Goal: Task Accomplishment & Management: Manage account settings

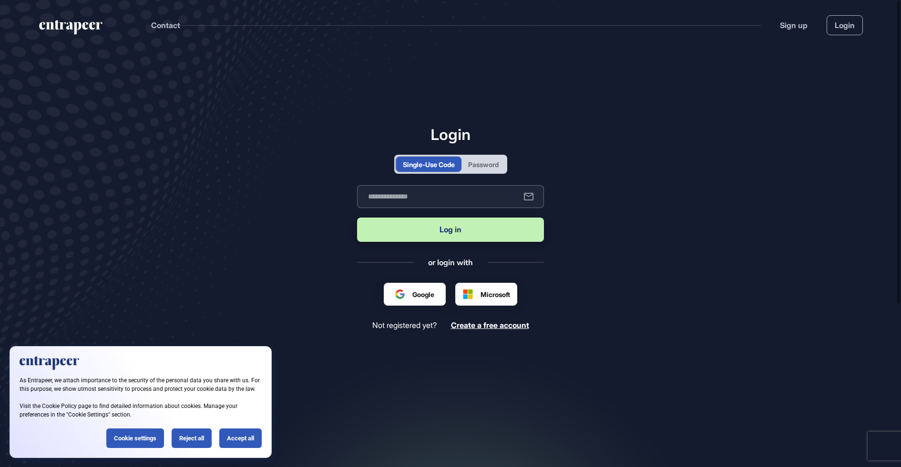
click at [415, 207] on input "text" at bounding box center [450, 196] width 187 height 23
type input "**********"
click at [357, 218] on button "Log in" at bounding box center [450, 230] width 187 height 24
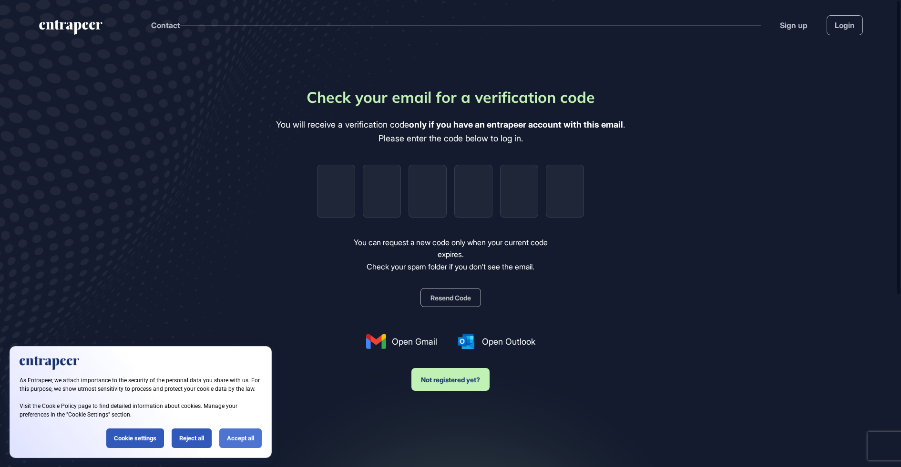
click at [257, 434] on div "Accept all" at bounding box center [240, 439] width 42 height 20
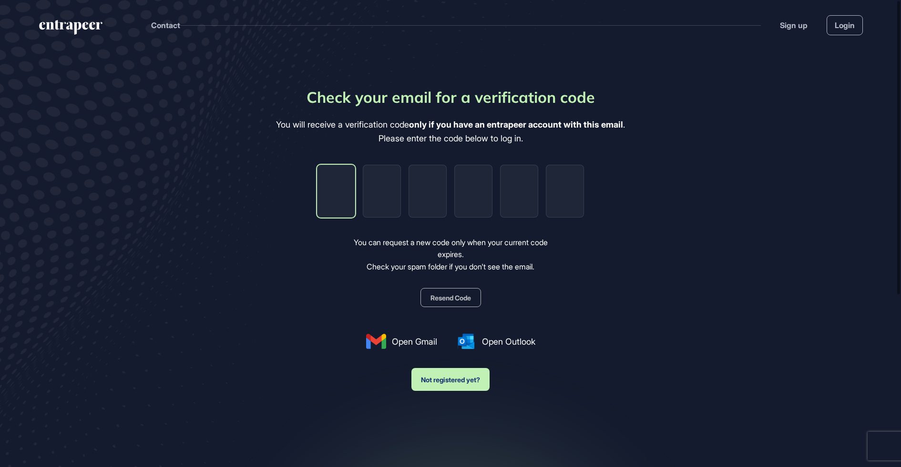
click at [329, 214] on input "tel" at bounding box center [336, 191] width 38 height 53
paste input "*"
type input "*"
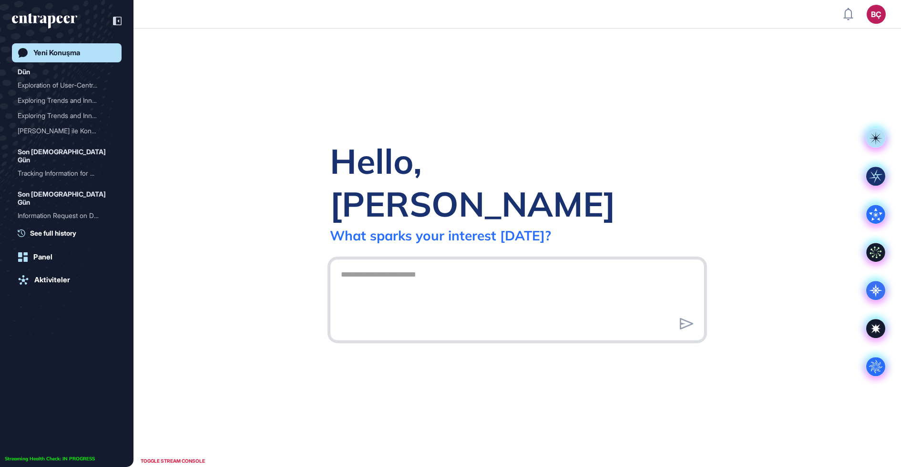
scroll to position [0, 0]
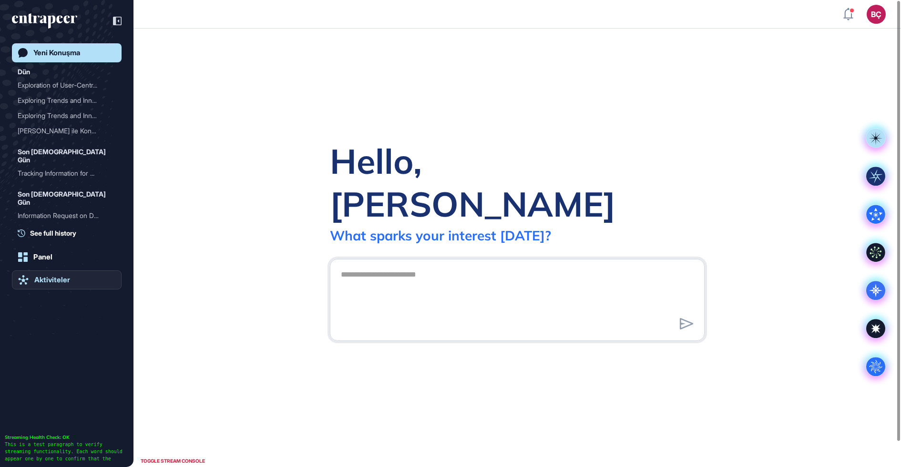
click at [48, 284] on link "Aktiviteler" at bounding box center [67, 280] width 110 height 19
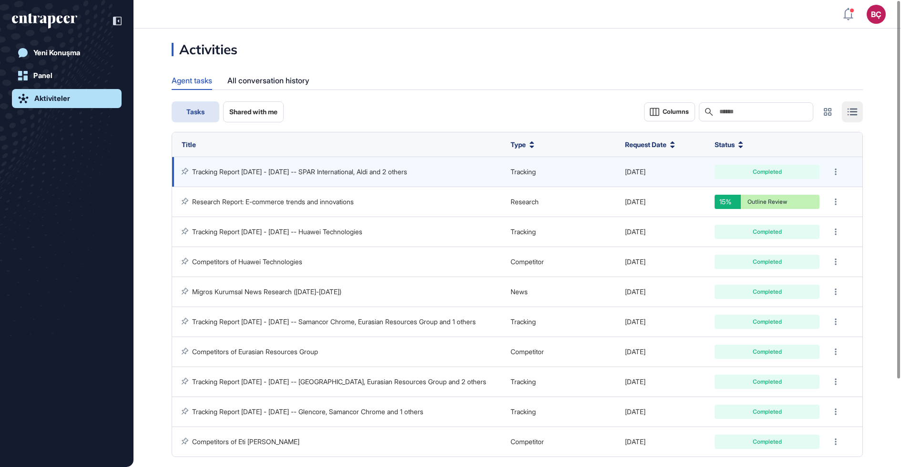
click at [282, 172] on link "Tracking Report May 15 - Aug 13, 2025 -- SPAR International, Aldi and 2 others" at bounding box center [299, 172] width 215 height 8
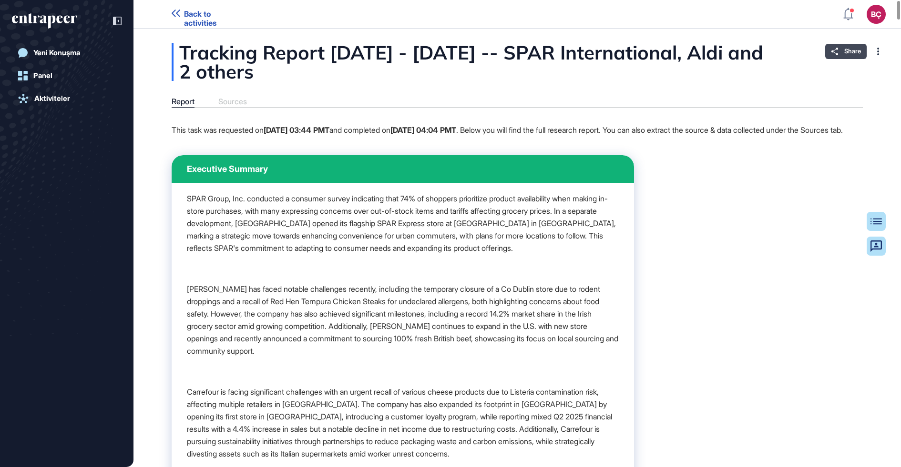
click at [838, 49] on div "Share" at bounding box center [845, 51] width 41 height 15
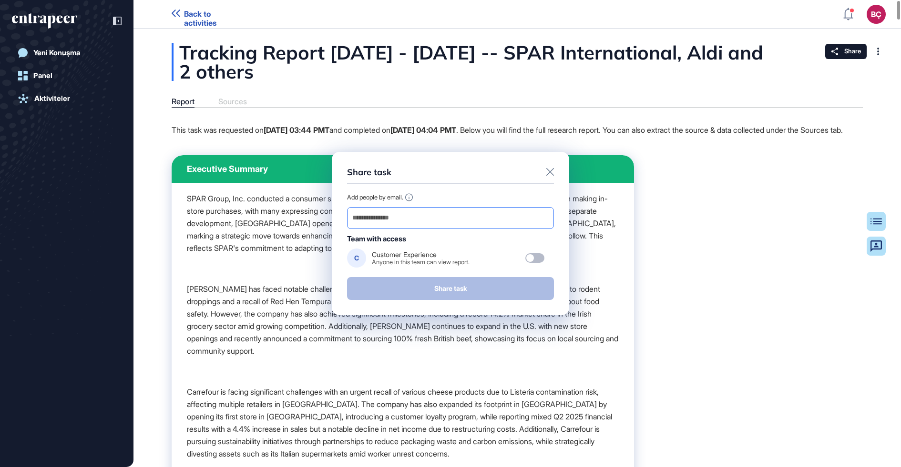
click at [402, 213] on input "email" at bounding box center [450, 218] width 198 height 13
click at [451, 205] on div "Add people by email. Team with access C Customer Experience Anyone in this team…" at bounding box center [450, 230] width 207 height 75
click at [443, 213] on input "email" at bounding box center [450, 218] width 198 height 13
paste input "**********"
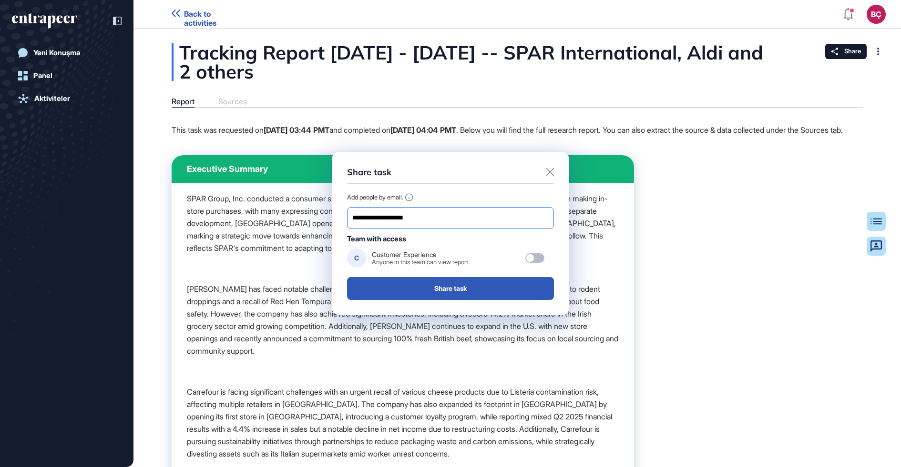
type input "**********"
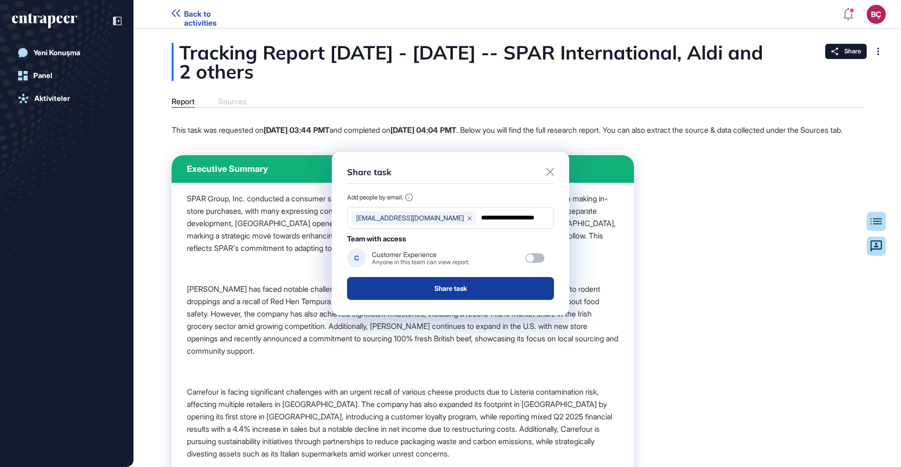
click at [401, 283] on button "Share task" at bounding box center [450, 288] width 207 height 23
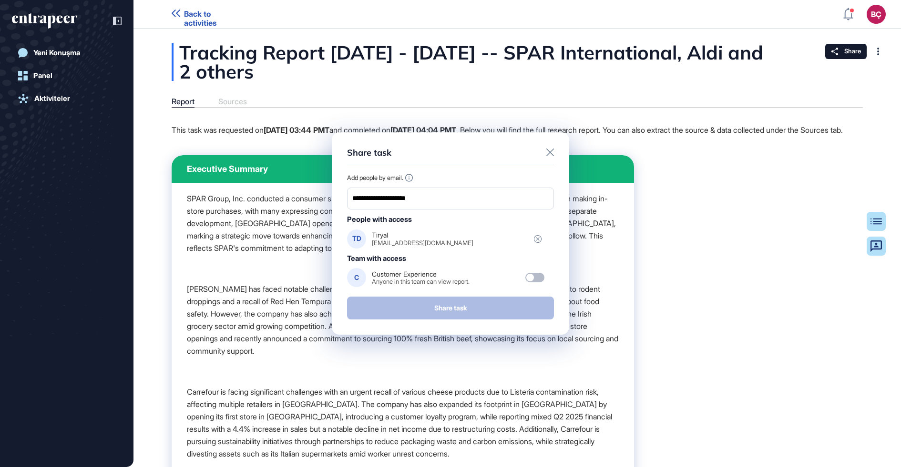
click at [546, 153] on icon at bounding box center [550, 153] width 8 height 8
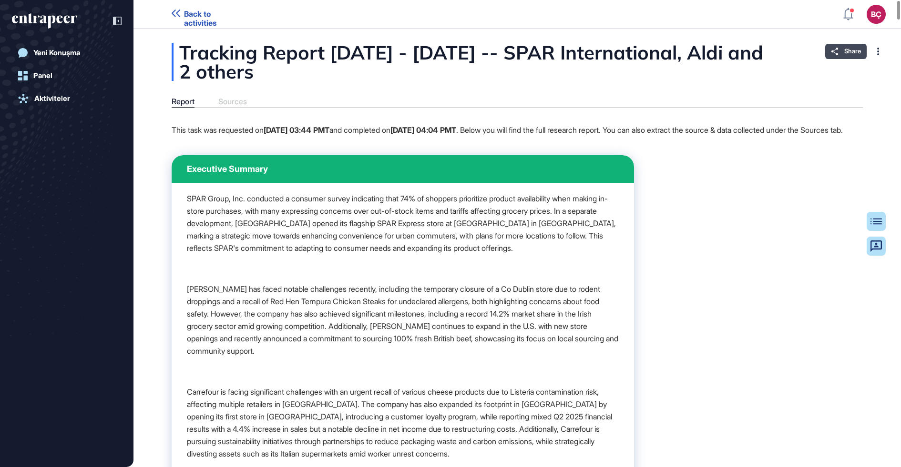
click at [838, 56] on div "Share" at bounding box center [845, 51] width 41 height 15
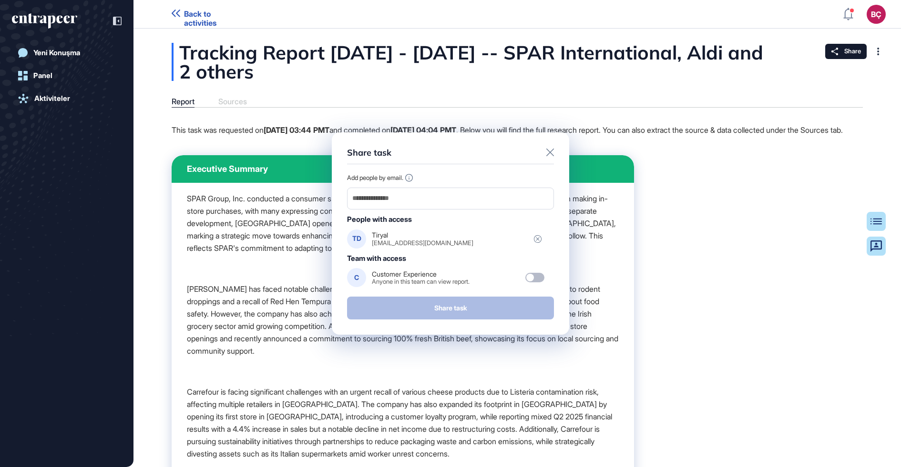
click at [548, 154] on icon at bounding box center [550, 153] width 8 height 8
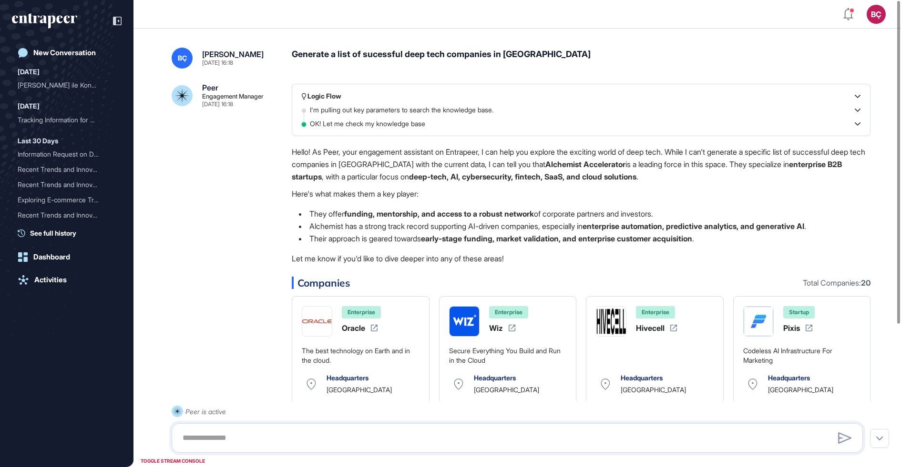
scroll to position [0, 0]
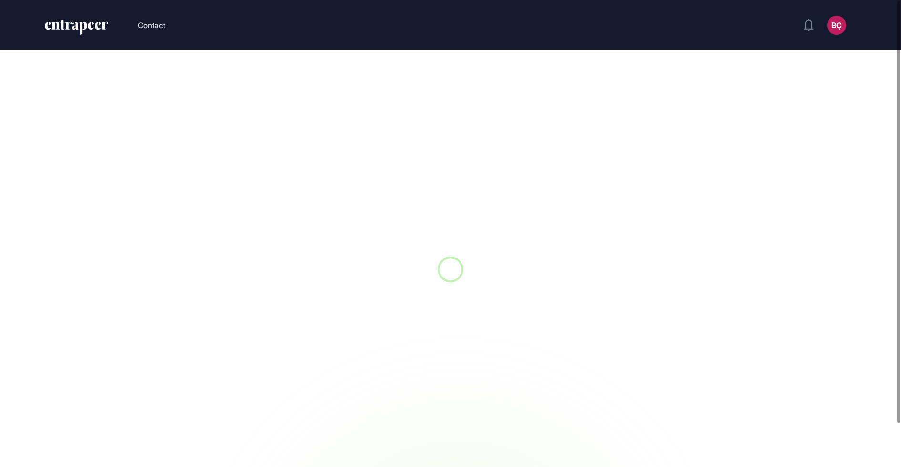
scroll to position [0, 0]
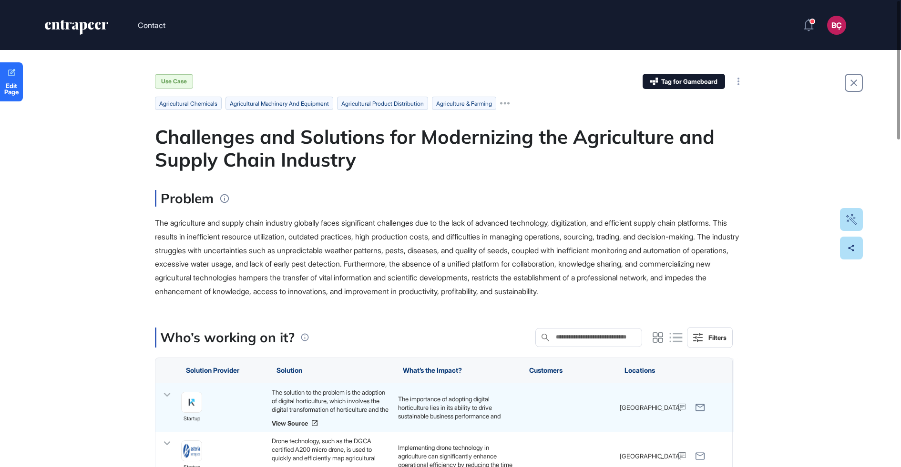
click at [218, 259] on div "The agriculture and supply chain industry globally faces significant challenges…" at bounding box center [450, 257] width 591 height 82
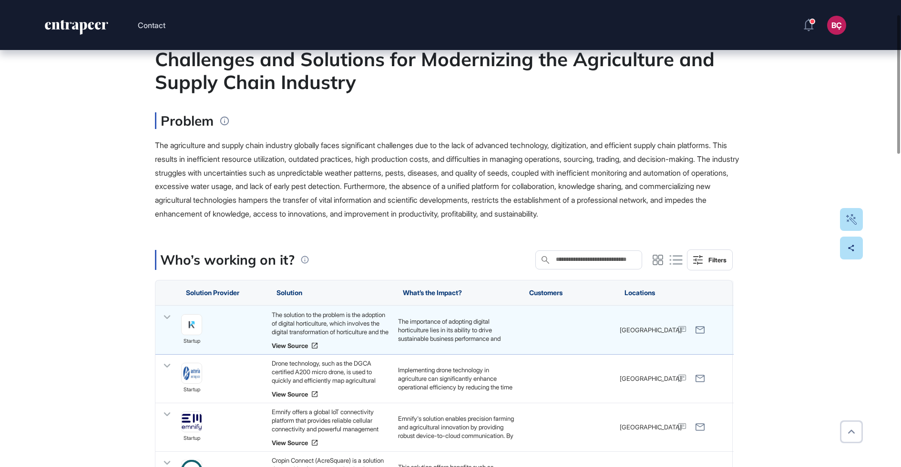
scroll to position [0, 0]
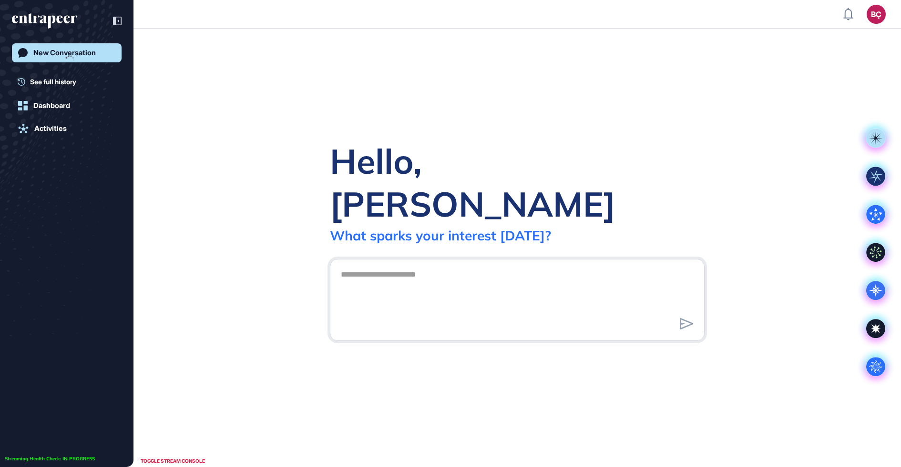
scroll to position [0, 0]
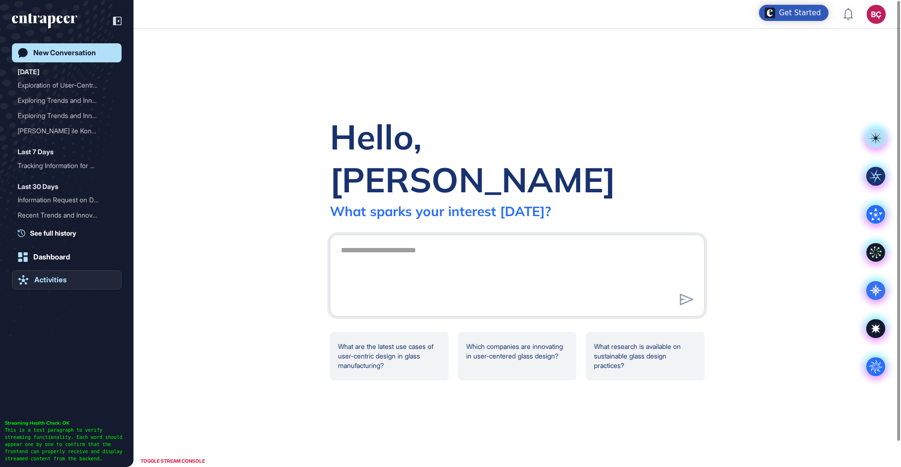
click at [61, 287] on link "Activities" at bounding box center [67, 280] width 110 height 19
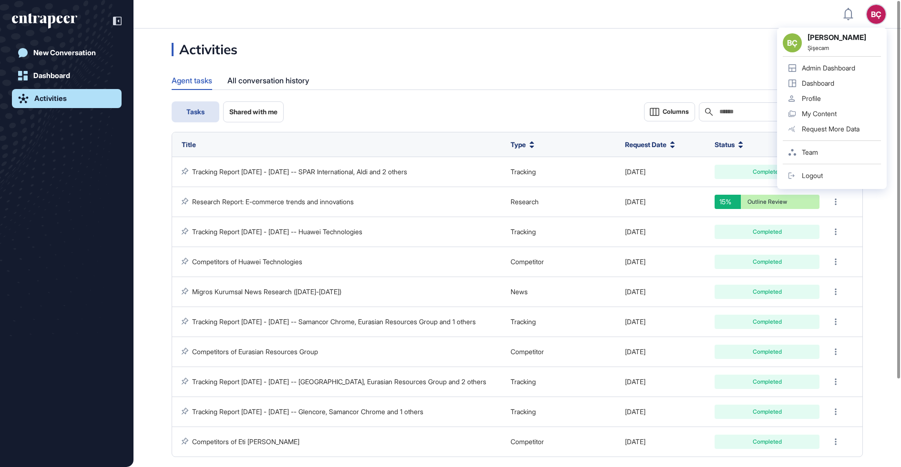
click at [881, 18] on div "BÇ" at bounding box center [875, 14] width 19 height 19
click at [847, 61] on link "Admin Dashboard" at bounding box center [831, 68] width 98 height 15
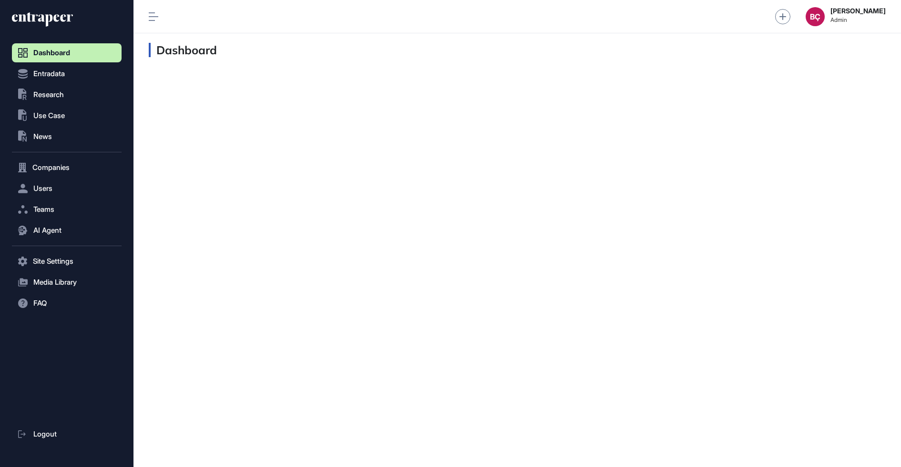
scroll to position [0, 0]
click at [49, 227] on span "AI Agent" at bounding box center [47, 231] width 28 height 8
click at [51, 265] on span "Messages" at bounding box center [46, 268] width 30 height 8
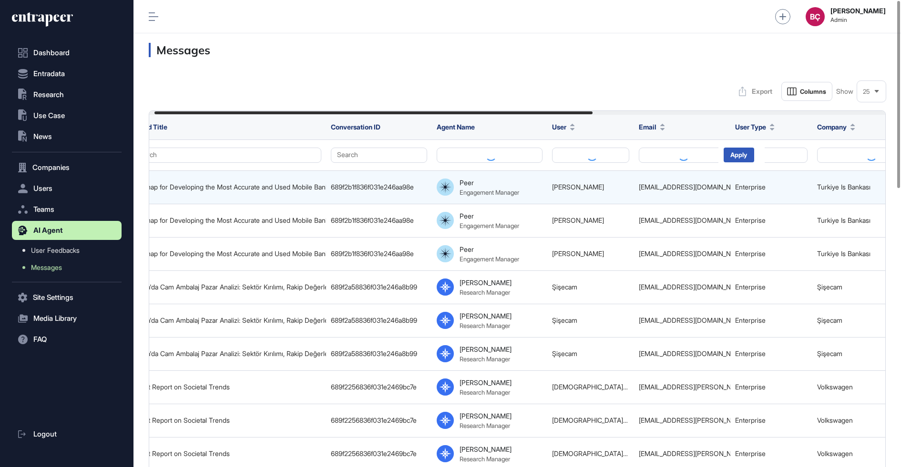
scroll to position [0, 146]
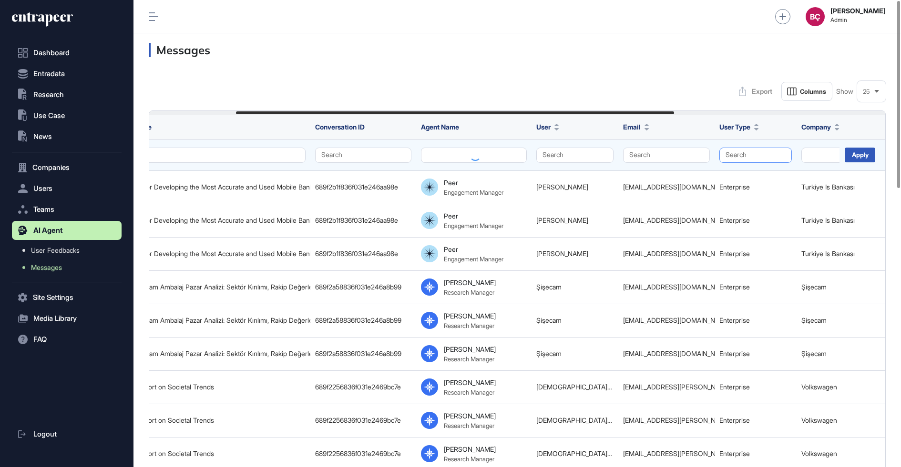
click at [737, 152] on button "Search" at bounding box center [755, 155] width 72 height 15
click at [729, 180] on div "Enterprise" at bounding box center [753, 186] width 56 height 13
click at [852, 151] on div "Apply" at bounding box center [859, 155] width 30 height 15
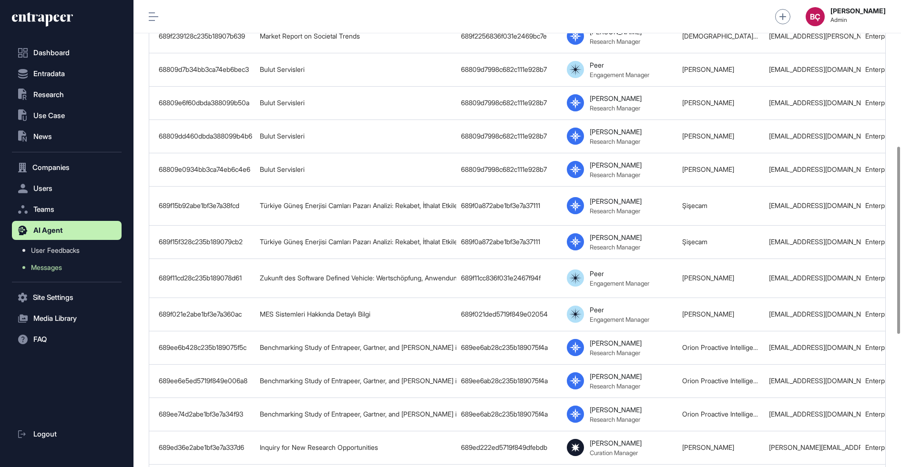
scroll to position [694, 0]
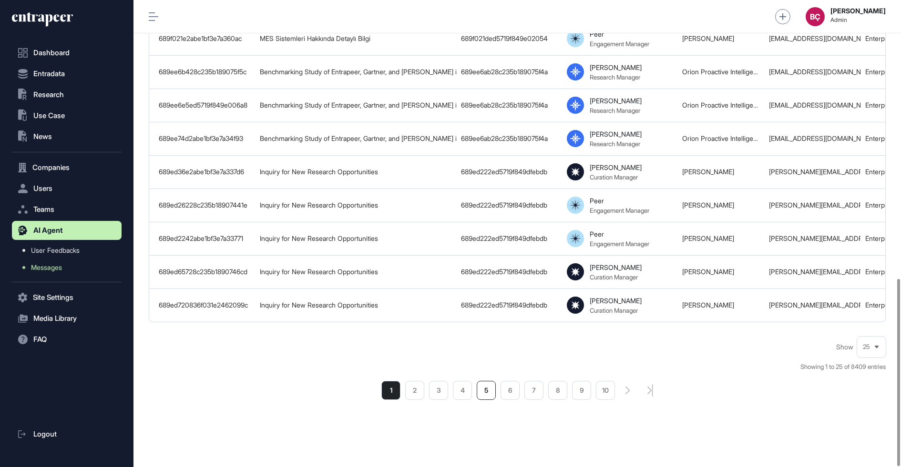
click at [491, 388] on li "5" at bounding box center [486, 390] width 19 height 19
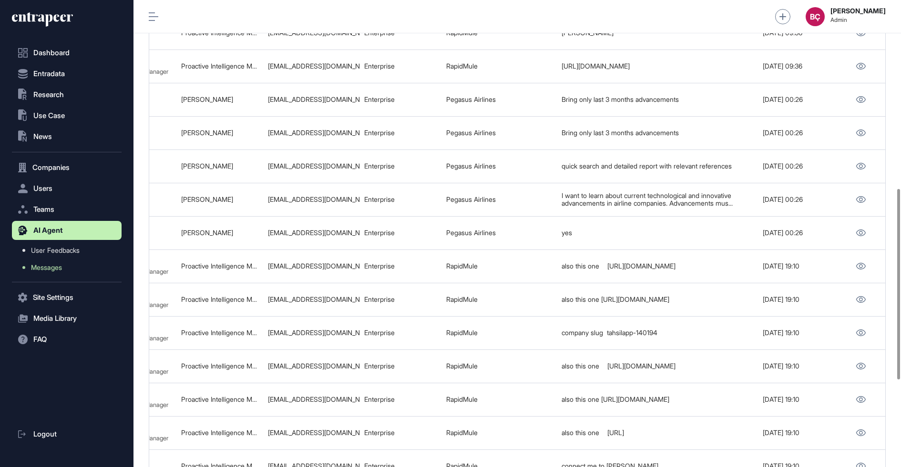
scroll to position [676, 0]
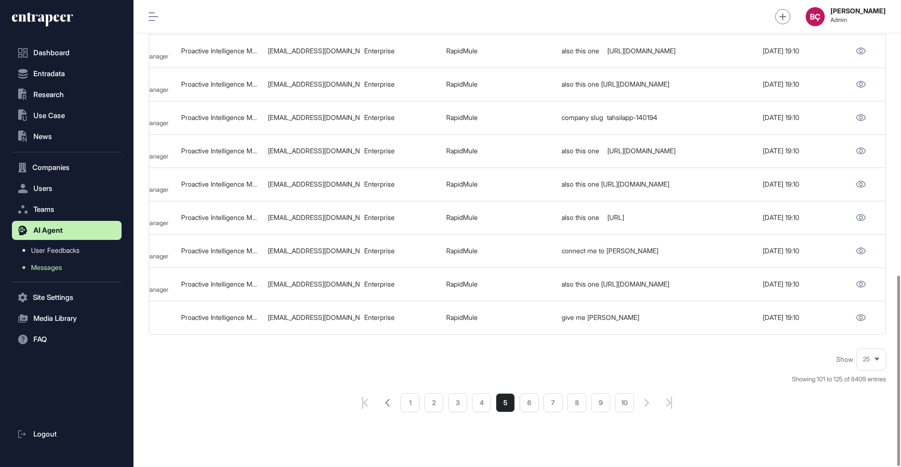
click at [385, 399] on icon "pagination-prev-button" at bounding box center [387, 403] width 4 height 8
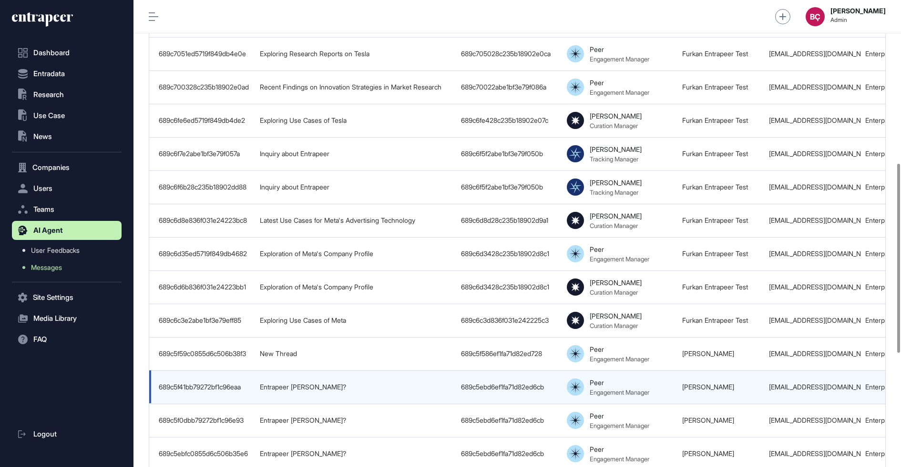
scroll to position [399, 0]
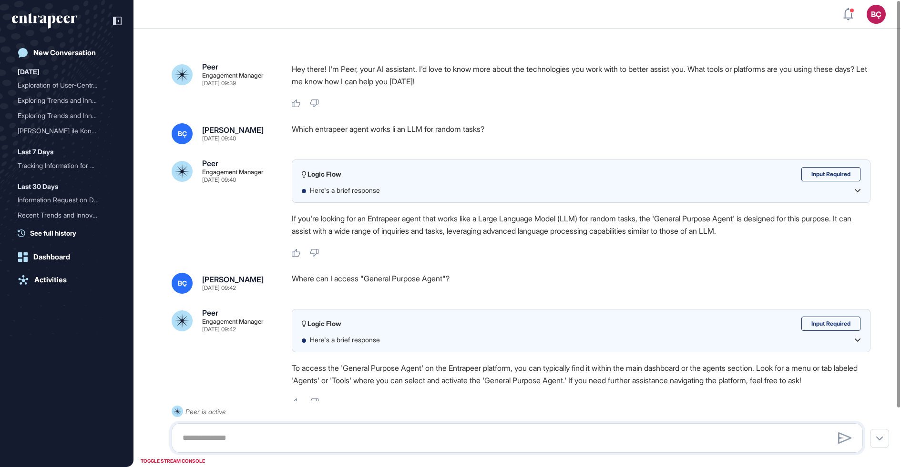
click at [532, 225] on p "If you're looking for an Entrapeer agent that works like a Large Language Model…" at bounding box center [581, 225] width 578 height 25
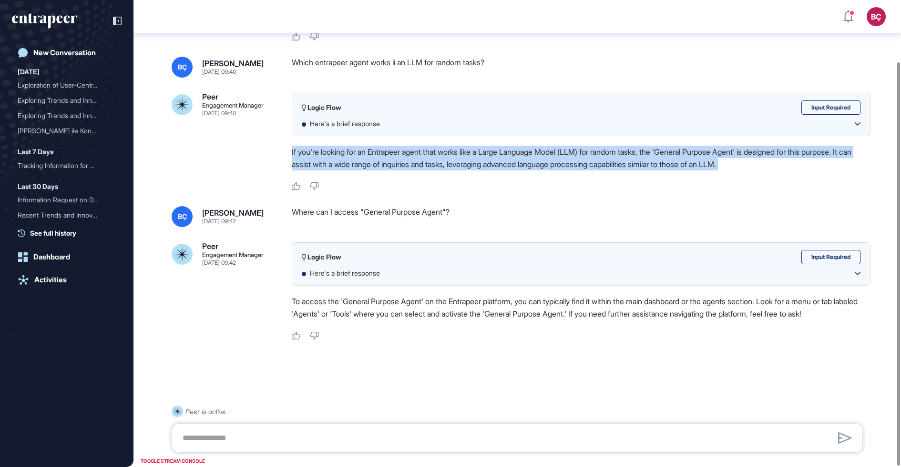
scroll to position [71, 0]
click at [477, 307] on p "To access the 'General Purpose Agent' on the Entrapeer platform, you can typica…" at bounding box center [581, 307] width 578 height 25
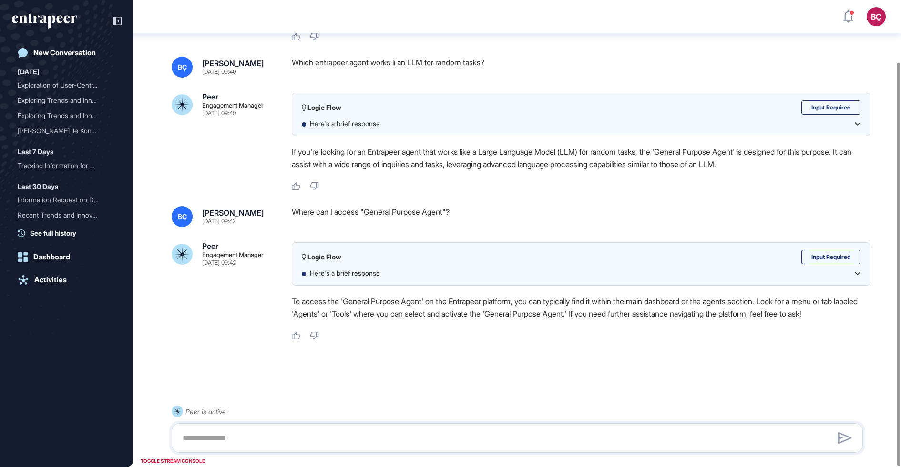
click at [477, 307] on p "To access the 'General Purpose Agent' on the Entrapeer platform, you can typica…" at bounding box center [581, 307] width 578 height 25
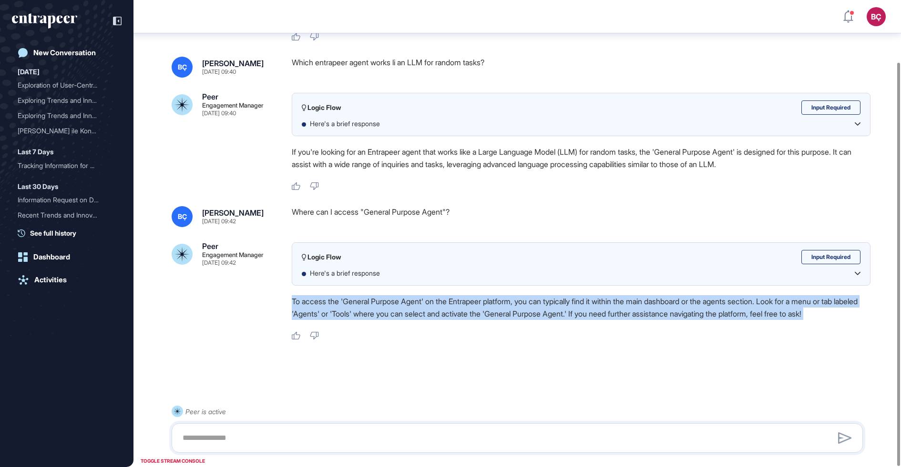
click at [412, 302] on p "To access the 'General Purpose Agent' on the Entrapeer platform, you can typica…" at bounding box center [581, 307] width 578 height 25
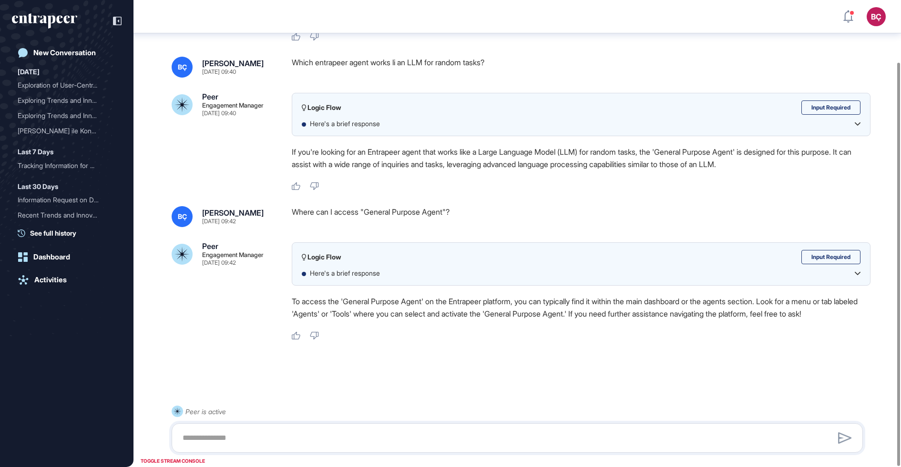
click at [412, 302] on p "To access the 'General Purpose Agent' on the Entrapeer platform, you can typica…" at bounding box center [581, 307] width 578 height 25
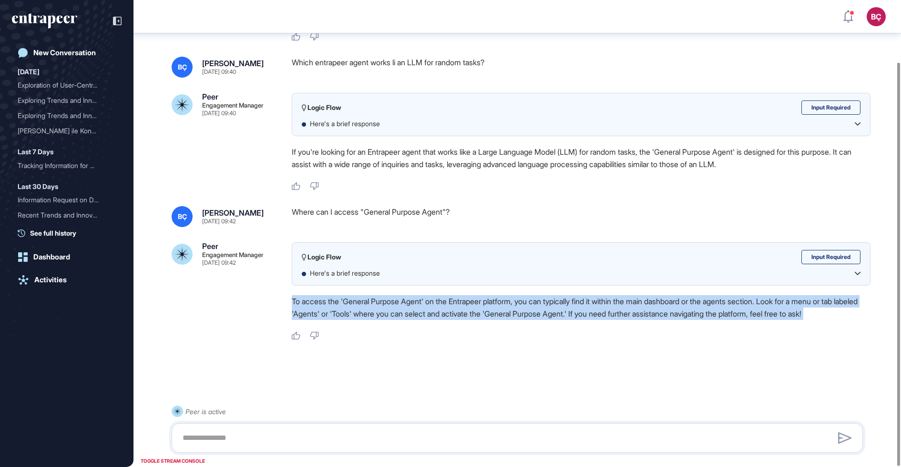
click at [412, 302] on p "To access the 'General Purpose Agent' on the Entrapeer platform, you can typica…" at bounding box center [581, 307] width 578 height 25
click at [442, 307] on p "To access the 'General Purpose Agent' on the Entrapeer platform, you can typica…" at bounding box center [581, 307] width 578 height 25
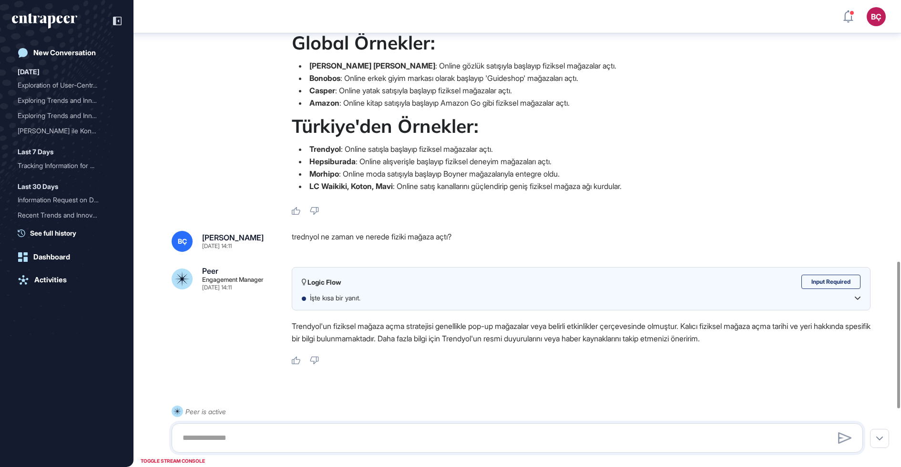
scroll to position [1013, 0]
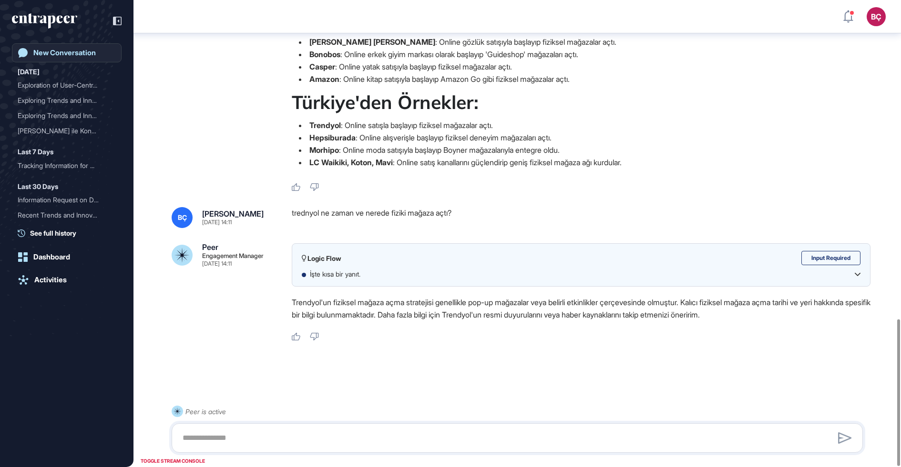
click at [66, 53] on div "New Conversation" at bounding box center [64, 53] width 62 height 9
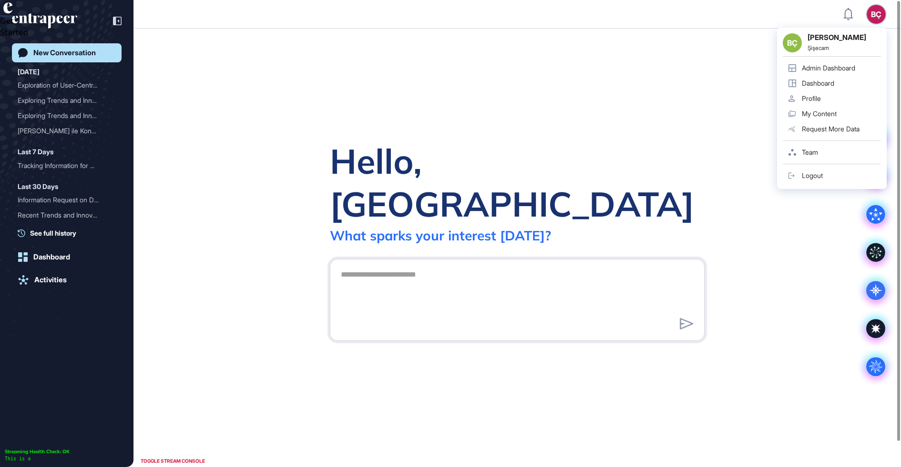
click at [876, 13] on div "BÇ" at bounding box center [875, 14] width 19 height 19
click at [841, 70] on div "Admin Dashboard" at bounding box center [827, 68] width 53 height 8
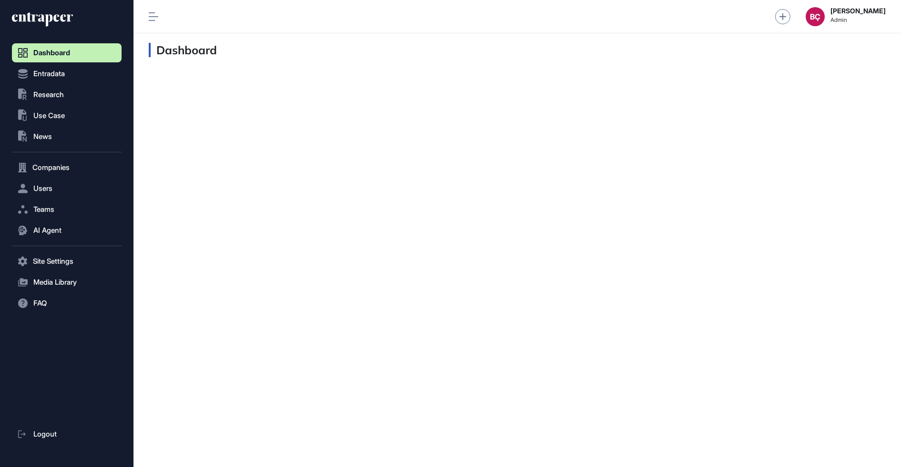
scroll to position [0, 0]
click at [36, 95] on span "Research" at bounding box center [48, 95] width 30 height 8
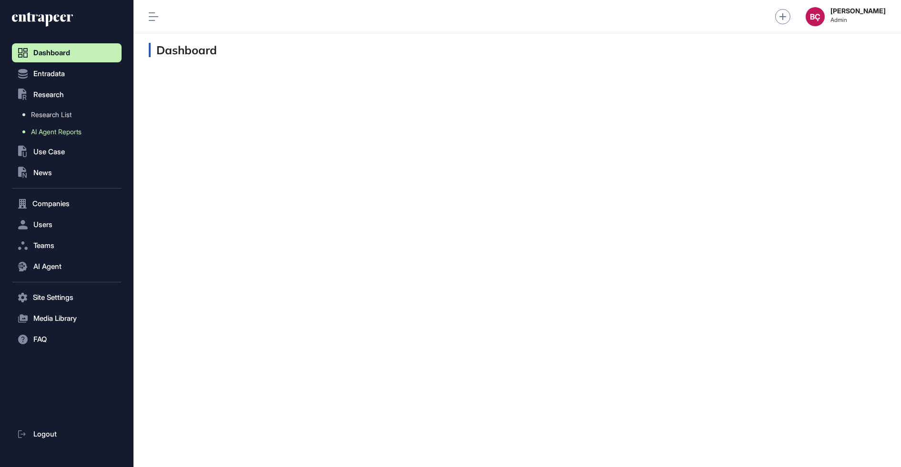
click at [38, 132] on span "AI Agent Reports" at bounding box center [56, 132] width 51 height 8
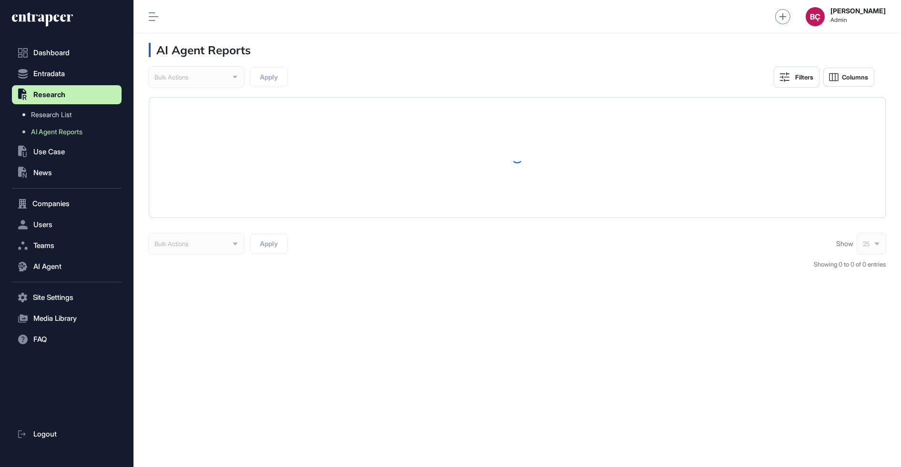
scroll to position [467, 767]
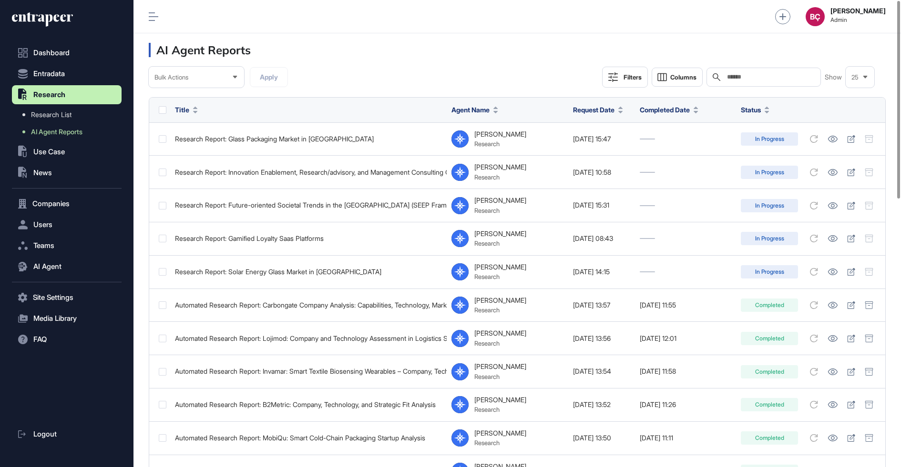
click at [729, 75] on input "text" at bounding box center [770, 77] width 89 height 8
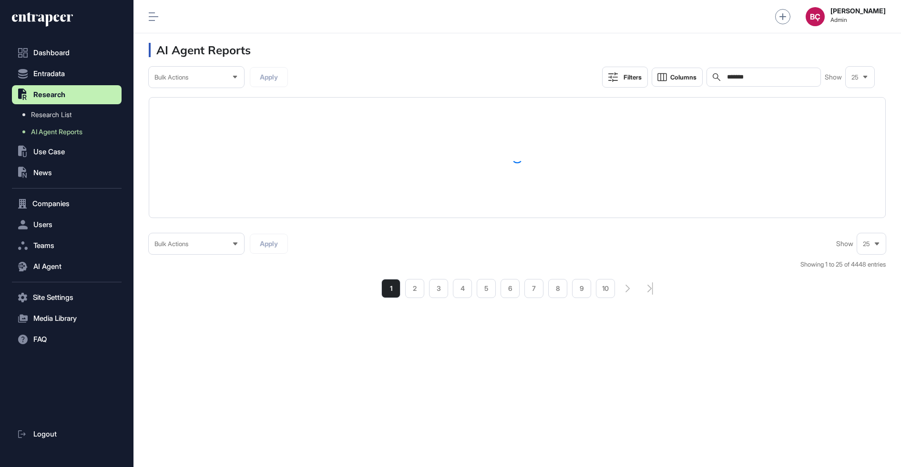
scroll to position [467, 767]
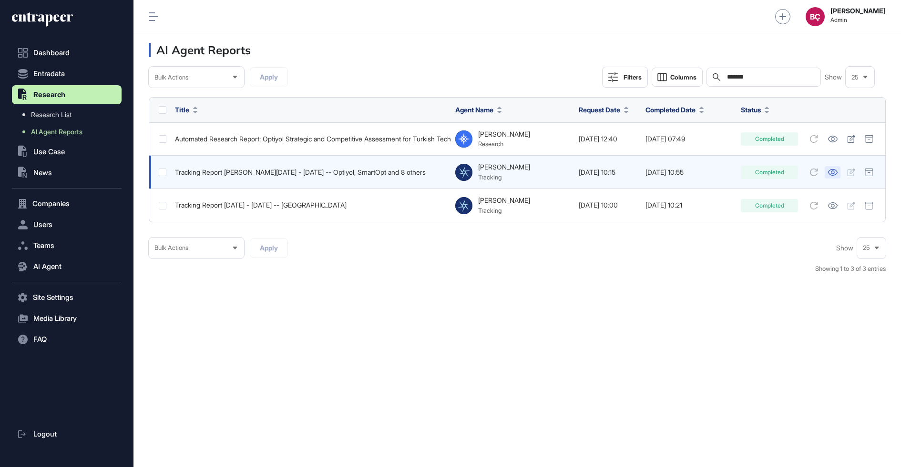
click at [832, 172] on icon at bounding box center [832, 172] width 10 height 7
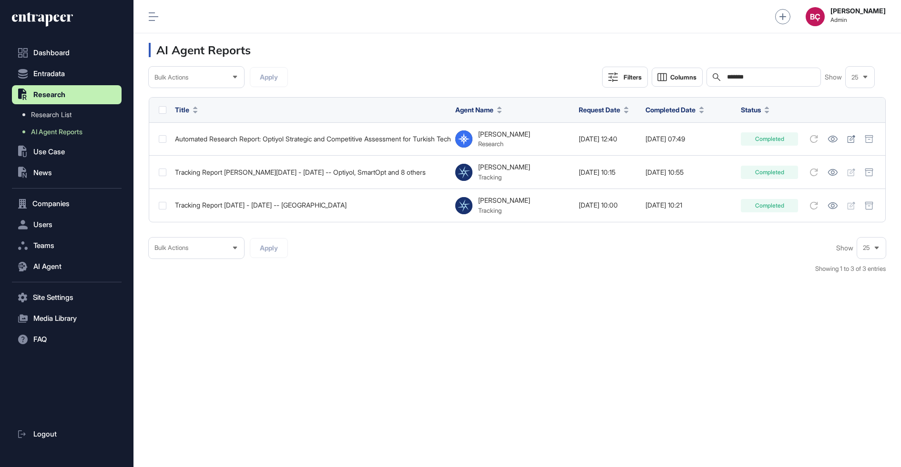
click at [754, 80] on input "*******" at bounding box center [770, 77] width 89 height 8
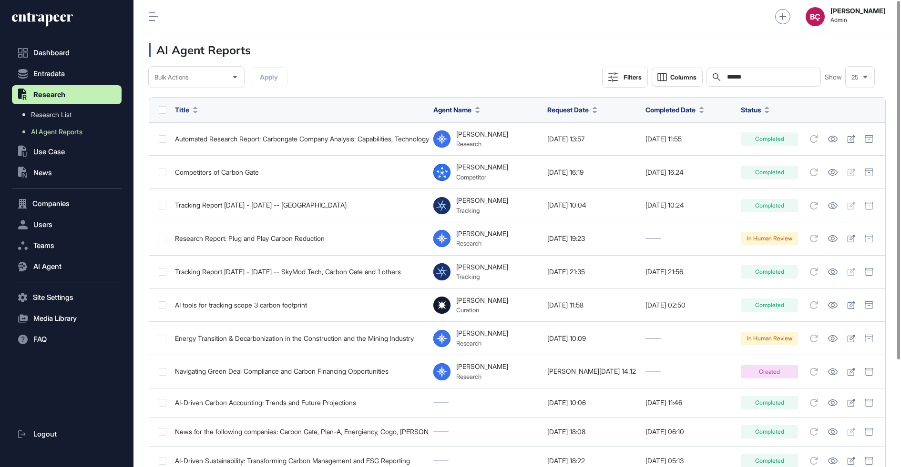
scroll to position [467, 767]
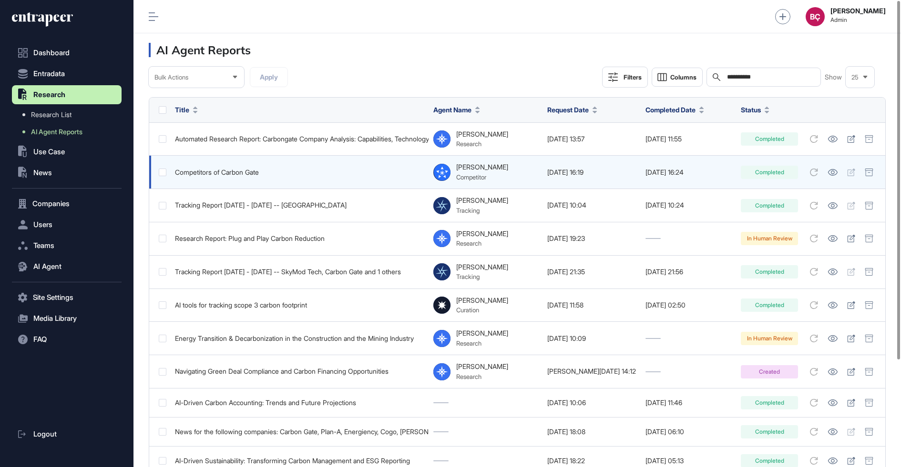
scroll to position [467, 767]
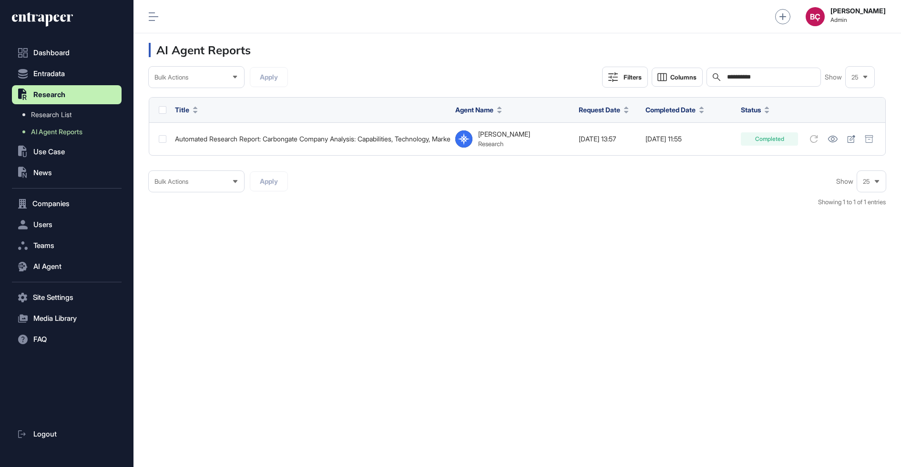
click at [746, 77] on input "**********" at bounding box center [770, 77] width 89 height 8
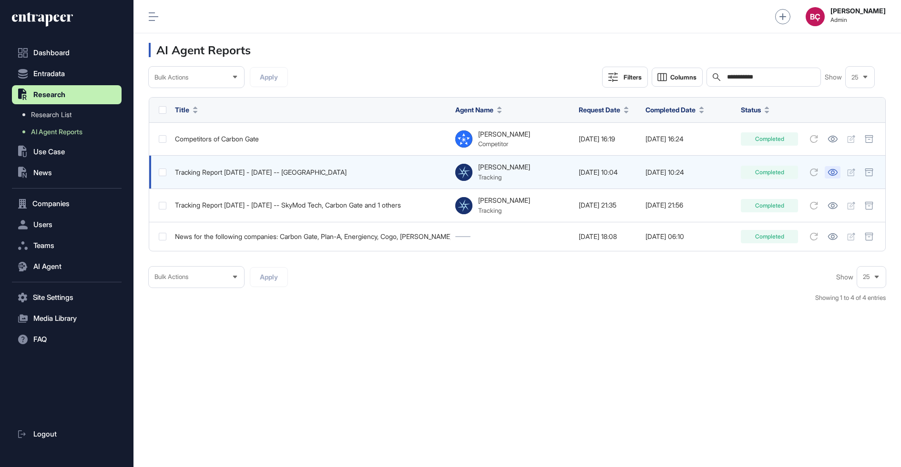
type input "**********"
click at [830, 177] on link at bounding box center [832, 172] width 16 height 12
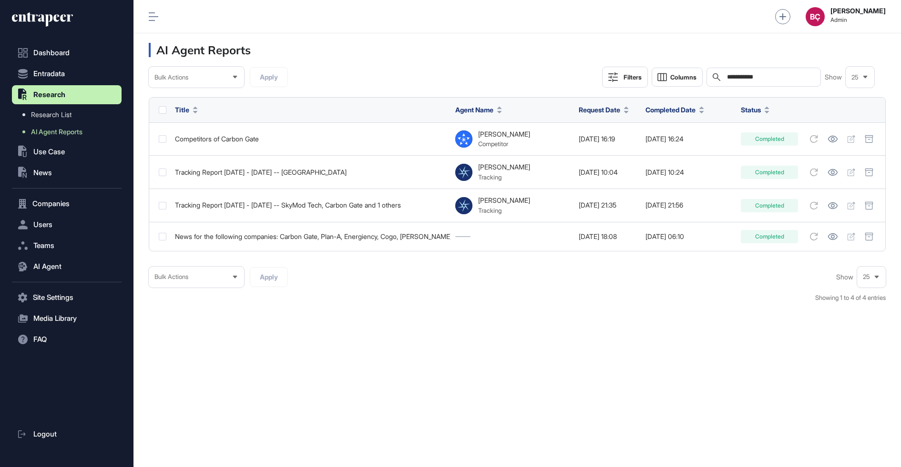
click at [738, 75] on input "**********" at bounding box center [770, 77] width 89 height 8
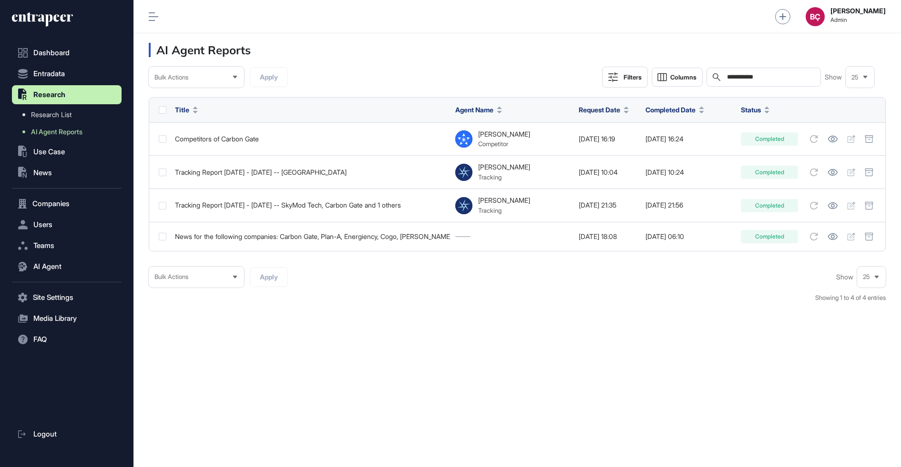
click at [738, 75] on input "**********" at bounding box center [770, 77] width 89 height 8
click at [621, 84] on button "Filters" at bounding box center [625, 77] width 46 height 21
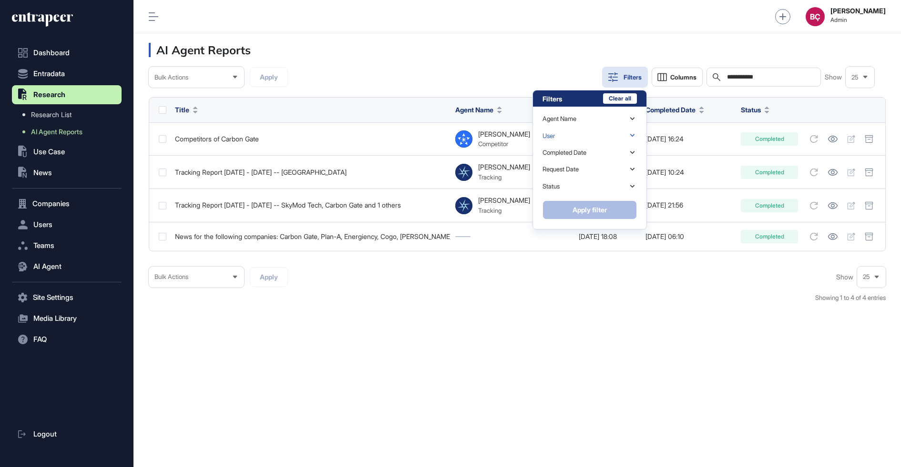
click at [580, 136] on div "User" at bounding box center [589, 135] width 94 height 17
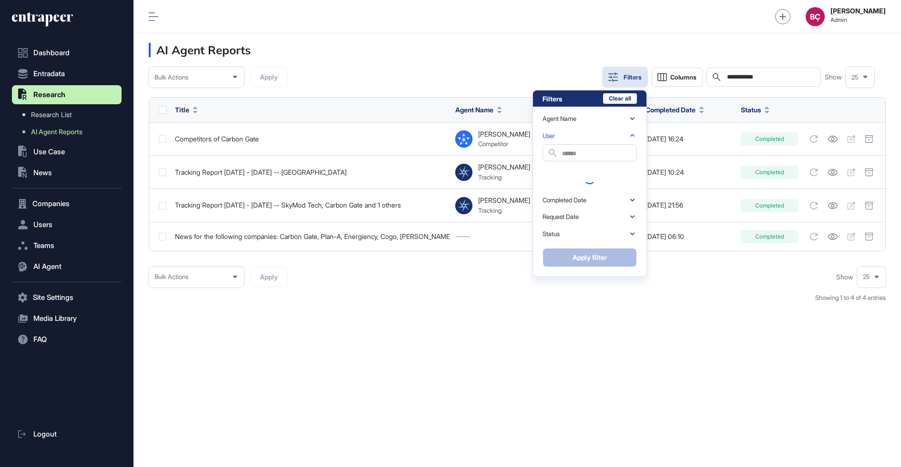
click at [575, 152] on input "text" at bounding box center [599, 153] width 74 height 13
type input "****"
click at [550, 173] on div "Sude Ata" at bounding box center [589, 171] width 94 height 13
click at [562, 252] on button "Apply filter" at bounding box center [589, 256] width 94 height 19
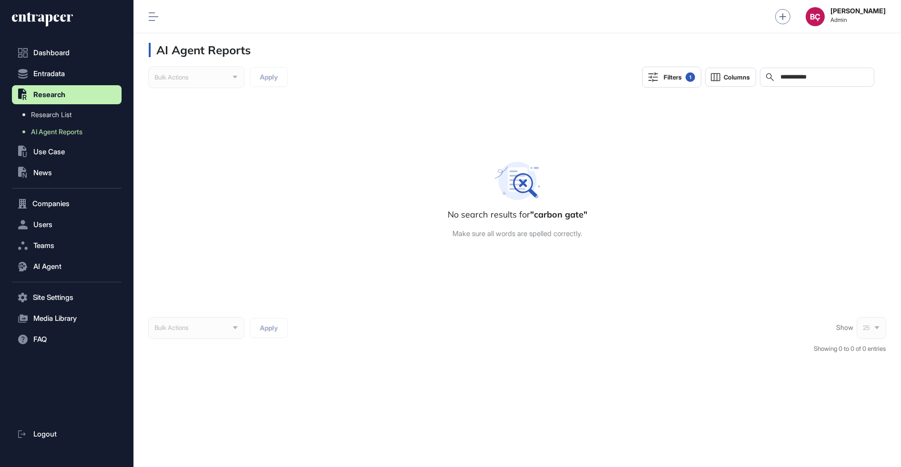
click at [778, 75] on div "**********" at bounding box center [817, 77] width 114 height 19
click at [787, 75] on input "**********" at bounding box center [823, 77] width 89 height 8
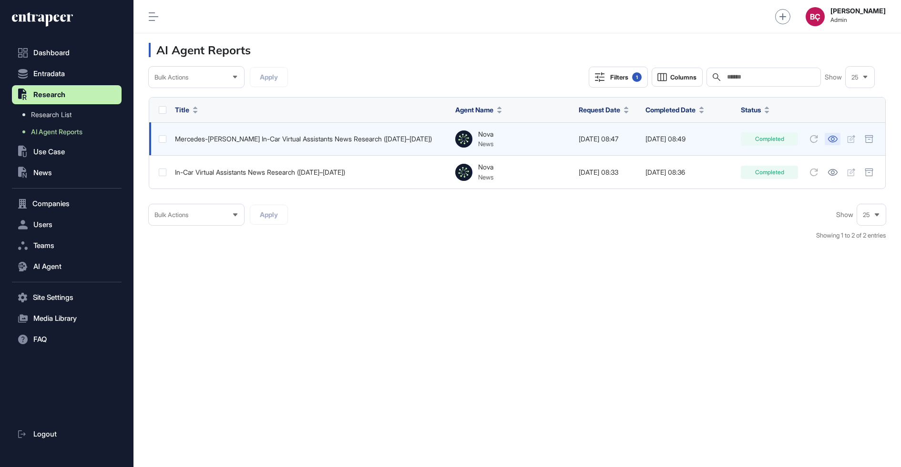
click at [832, 133] on link at bounding box center [832, 139] width 16 height 12
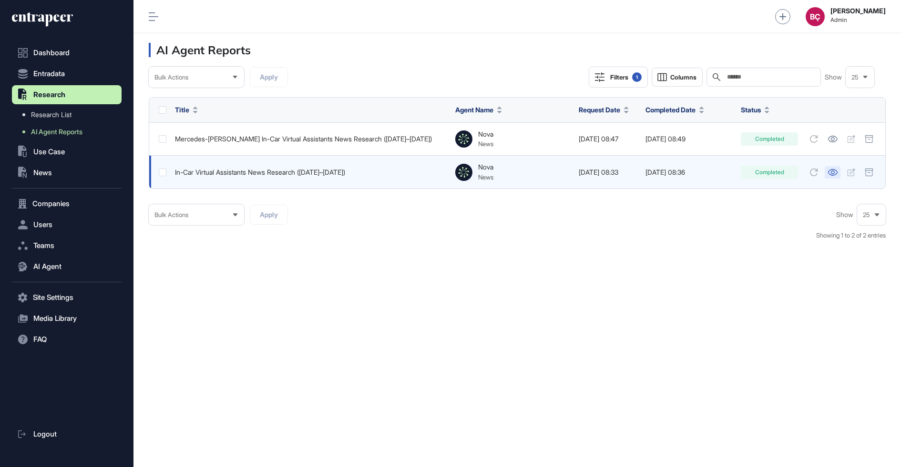
click at [832, 172] on icon at bounding box center [832, 172] width 10 height 7
click at [827, 172] on link at bounding box center [832, 172] width 16 height 12
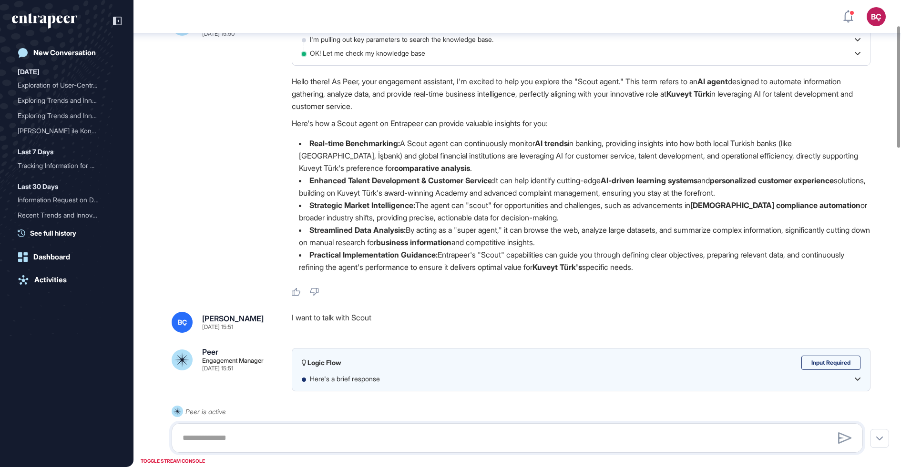
scroll to position [65, 0]
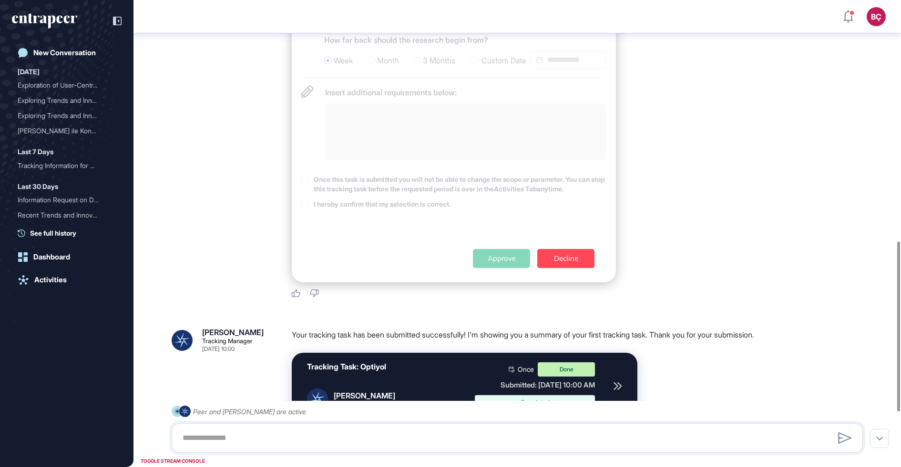
scroll to position [811, 0]
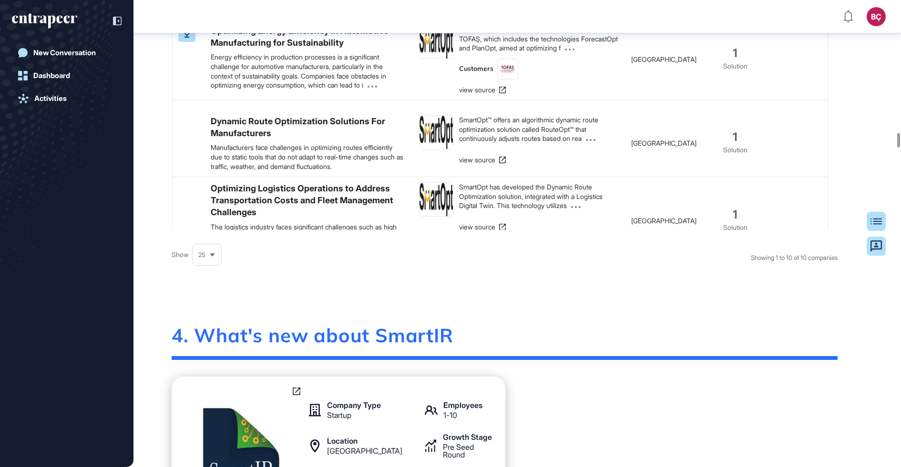
scroll to position [5164, 0]
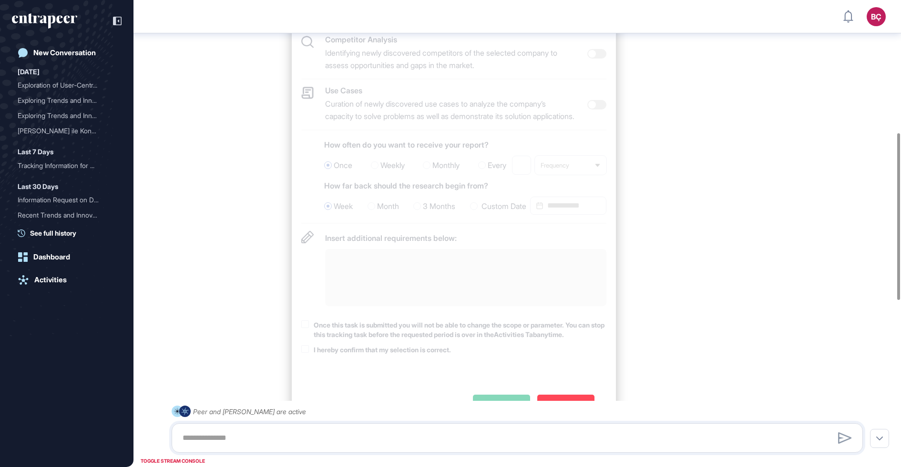
scroll to position [837, 0]
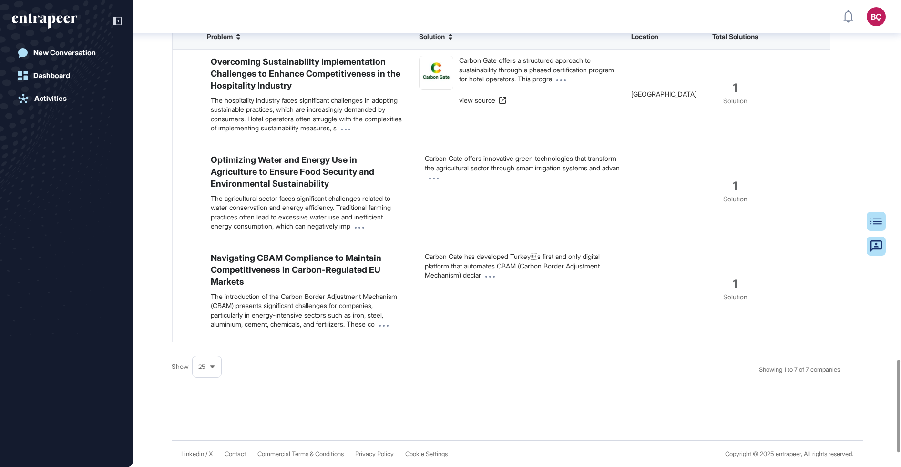
scroll to position [375, 0]
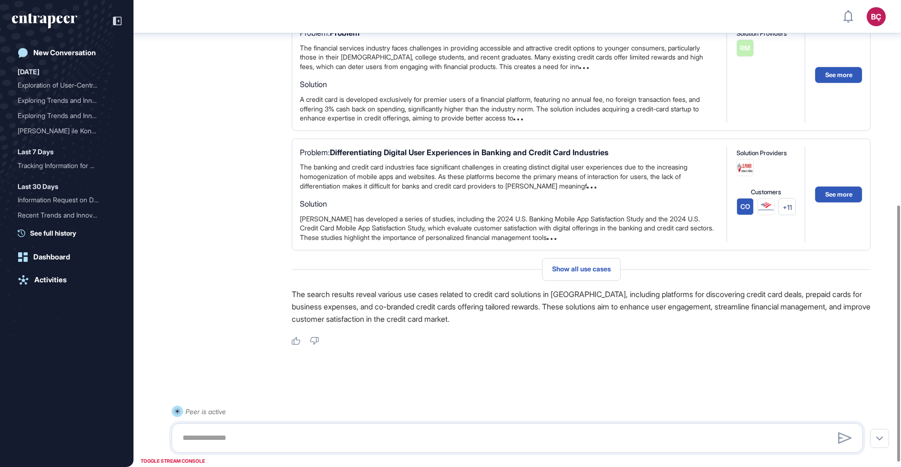
scroll to position [381, 0]
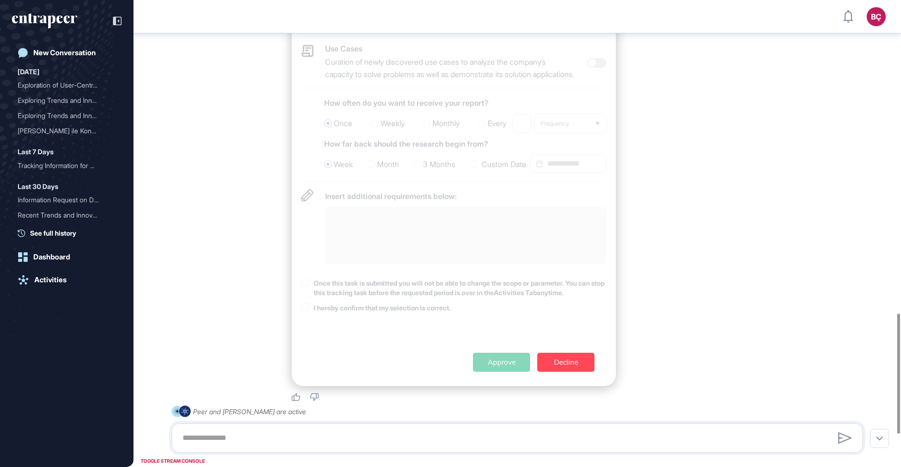
scroll to position [1346, 0]
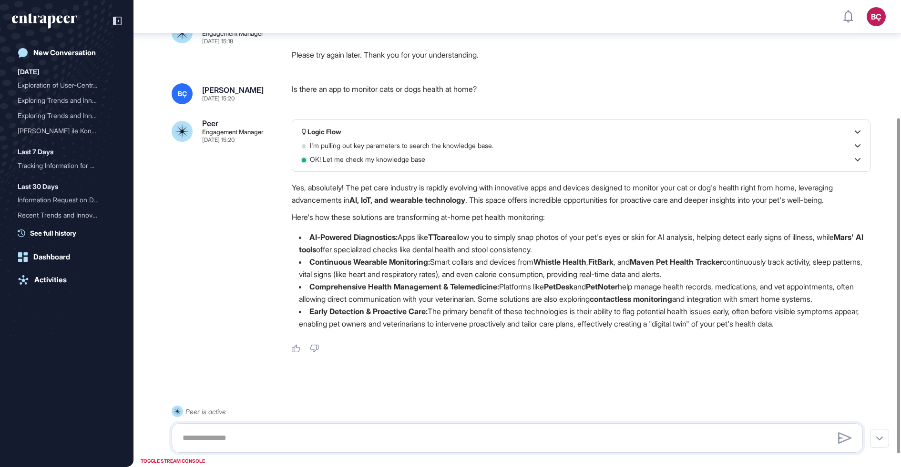
scroll to position [182, 0]
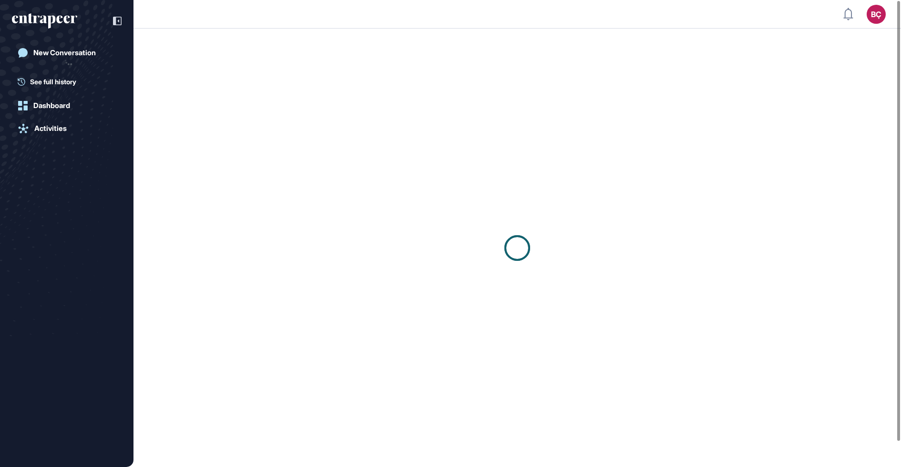
scroll to position [0, 0]
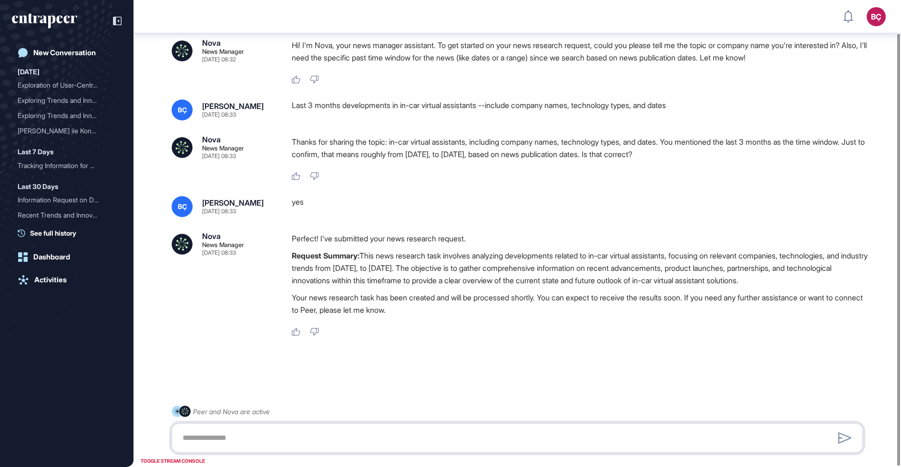
scroll to position [38, 0]
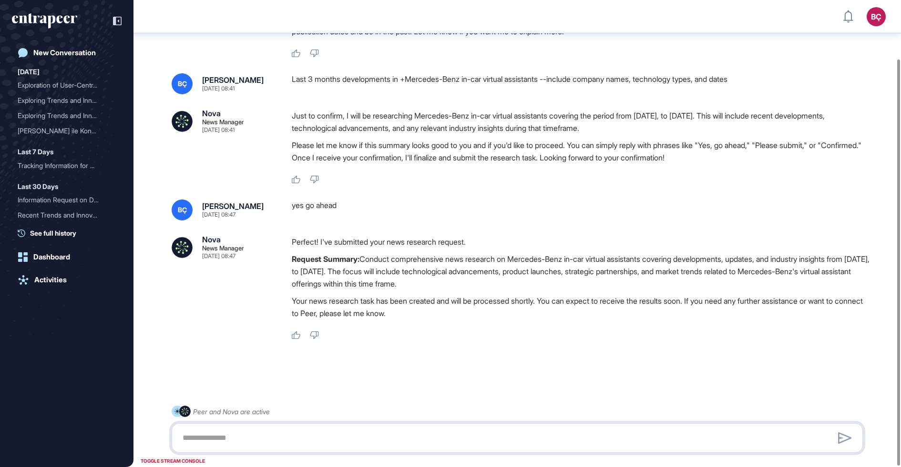
scroll to position [68, 0]
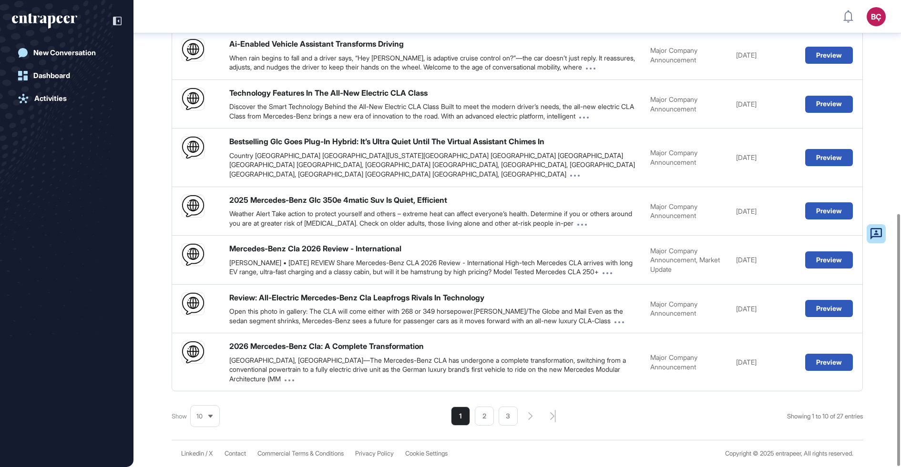
scroll to position [397, 0]
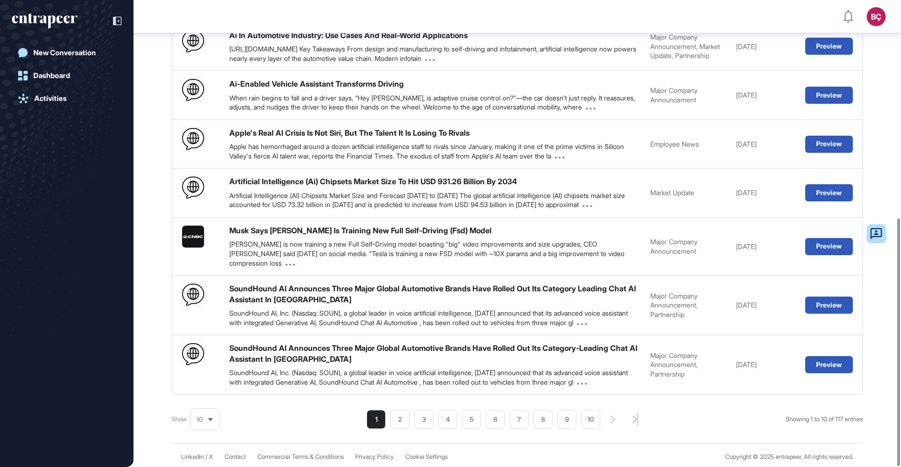
scroll to position [411, 0]
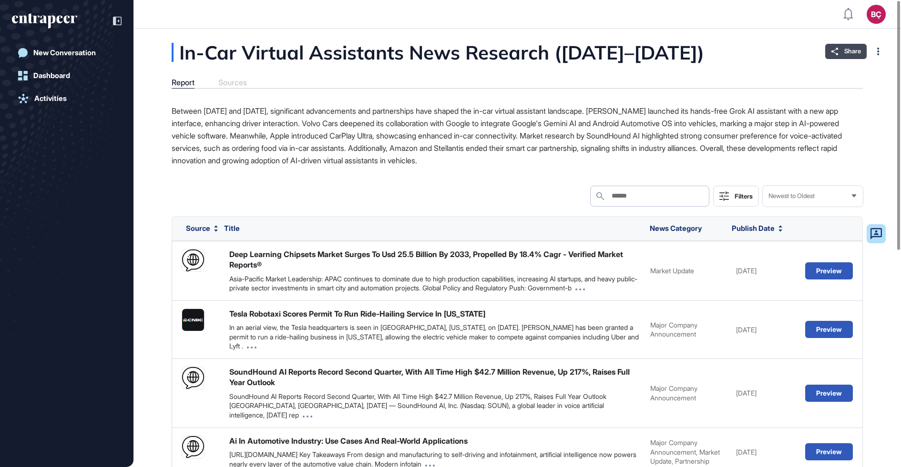
click at [855, 46] on div "Share" at bounding box center [845, 51] width 41 height 15
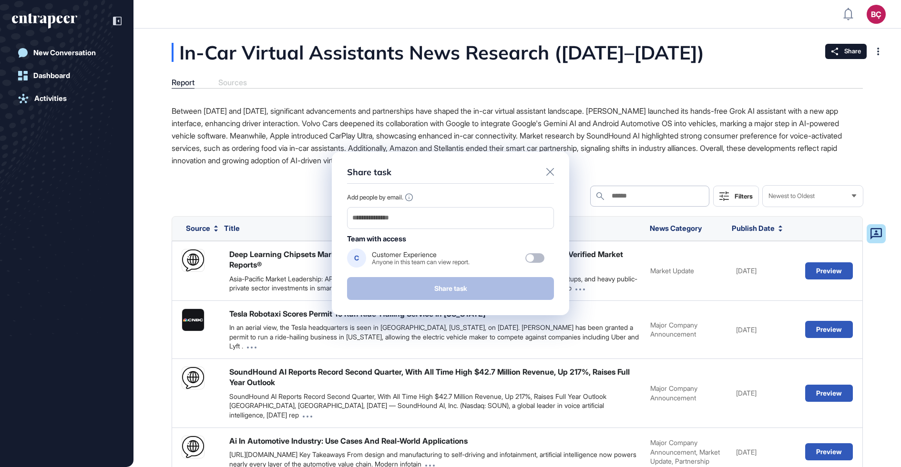
click at [555, 170] on div "Share task Add people by email. Team with access C Customer Experience Anyone i…" at bounding box center [450, 234] width 237 height 164
click at [547, 173] on icon at bounding box center [550, 172] width 8 height 8
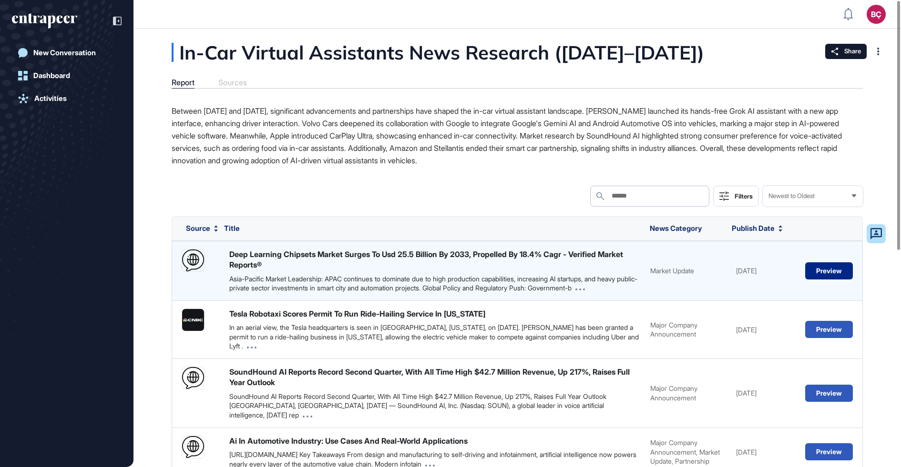
click at [820, 278] on button "Preview" at bounding box center [829, 271] width 48 height 17
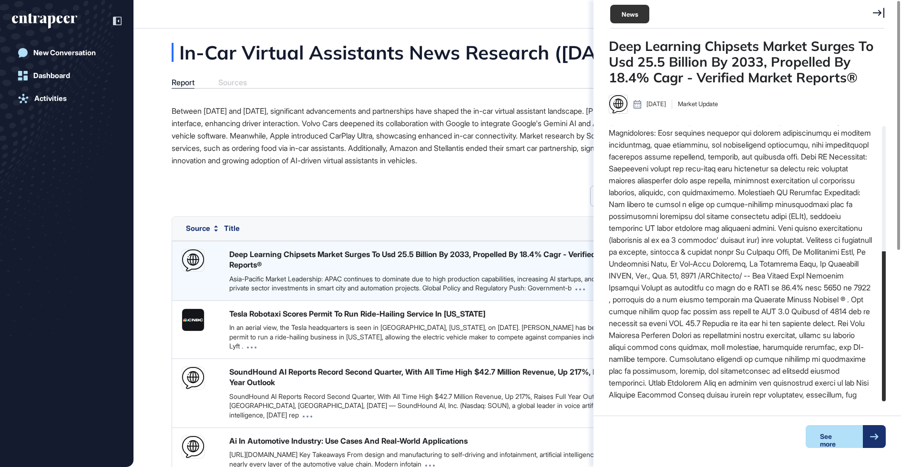
scroll to position [230, 0]
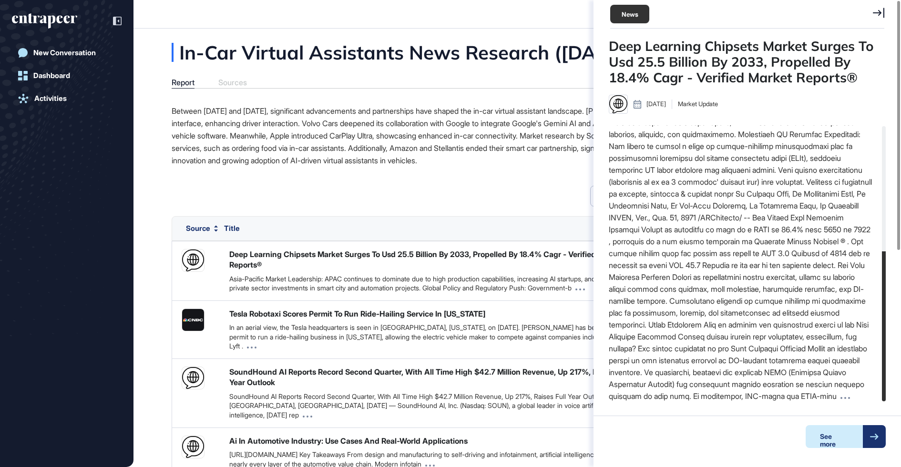
click at [832, 438] on div "See more" at bounding box center [833, 437] width 57 height 23
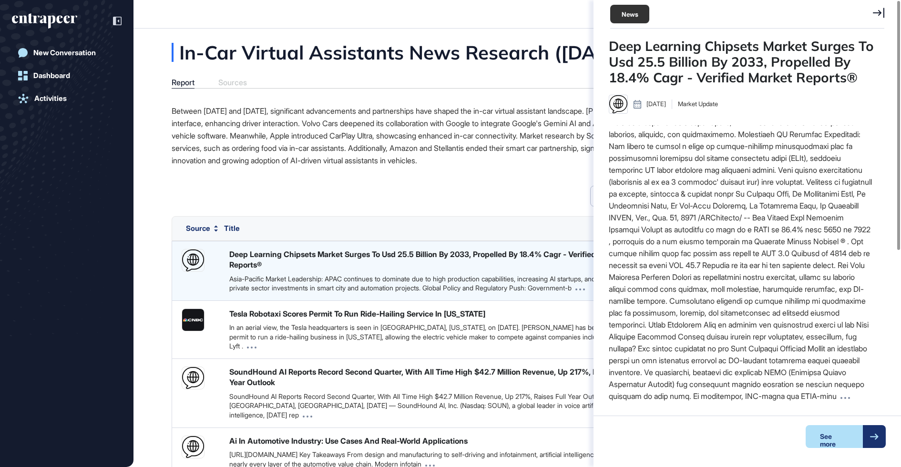
click at [351, 280] on div "Asia-Pacific Market Leadership: APAC continues to dominate due to high producti…" at bounding box center [434, 283] width 411 height 19
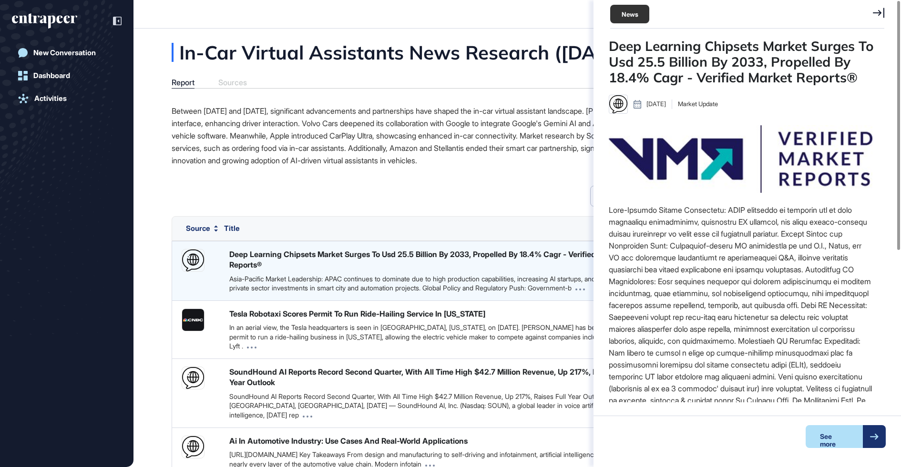
scroll to position [4, 0]
click at [351, 280] on div "Asia-Pacific Market Leadership: APAC continues to dominate due to high producti…" at bounding box center [434, 283] width 411 height 19
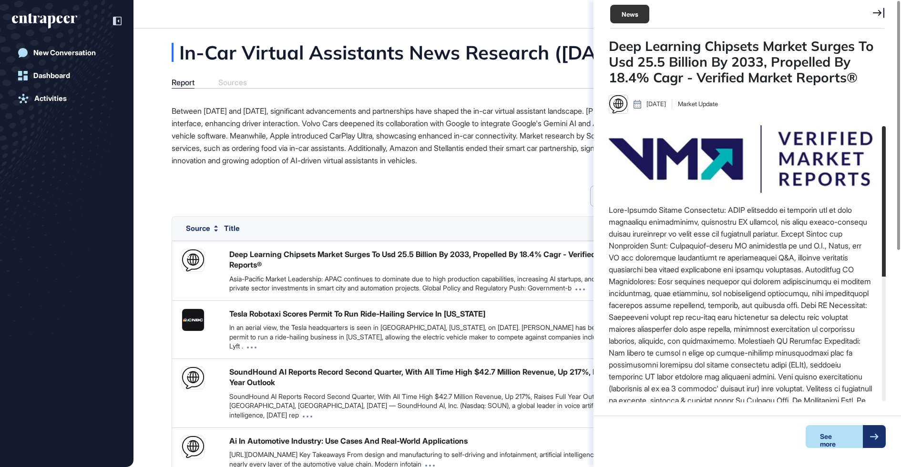
click at [623, 15] on div "News" at bounding box center [629, 14] width 39 height 19
click at [872, 7] on div "News" at bounding box center [747, 14] width 274 height 29
click at [878, 10] on icon at bounding box center [877, 13] width 11 height 10
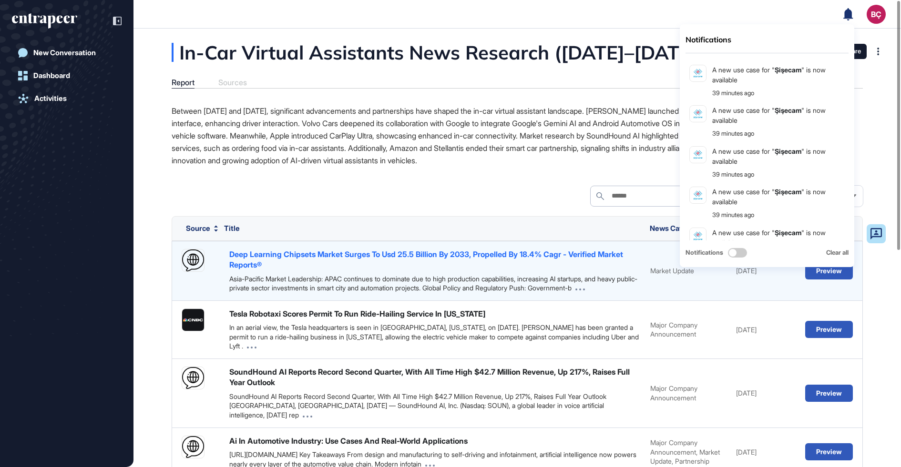
click at [546, 268] on div "Deep Learning Chipsets Market Surges To Usd 25.5 Billion By 2033, Propelled By …" at bounding box center [434, 259] width 411 height 21
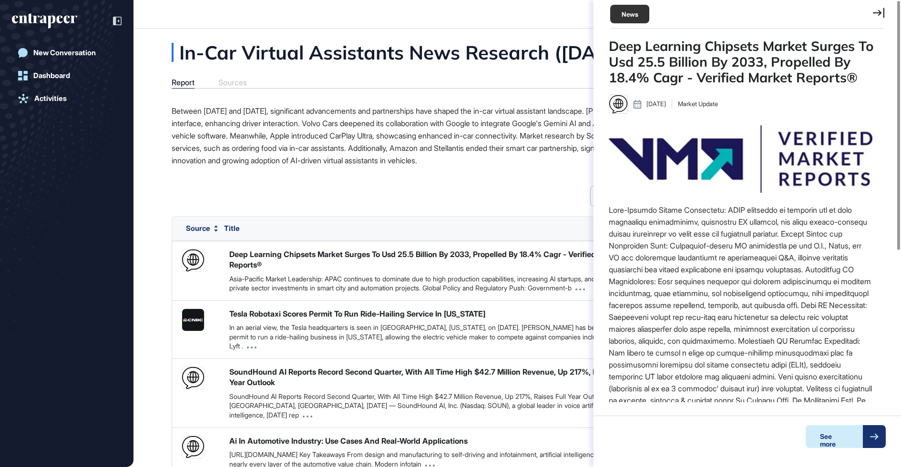
click at [824, 436] on div "See more" at bounding box center [833, 437] width 57 height 23
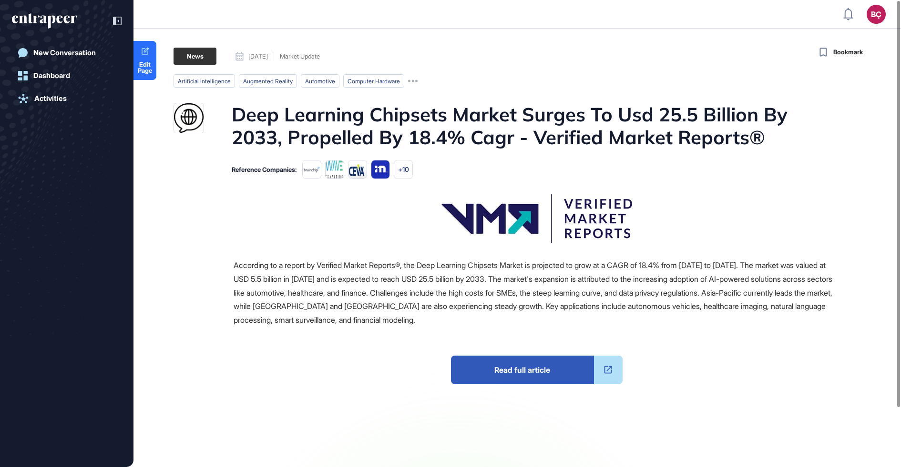
click at [610, 375] on icon at bounding box center [608, 370] width 10 height 10
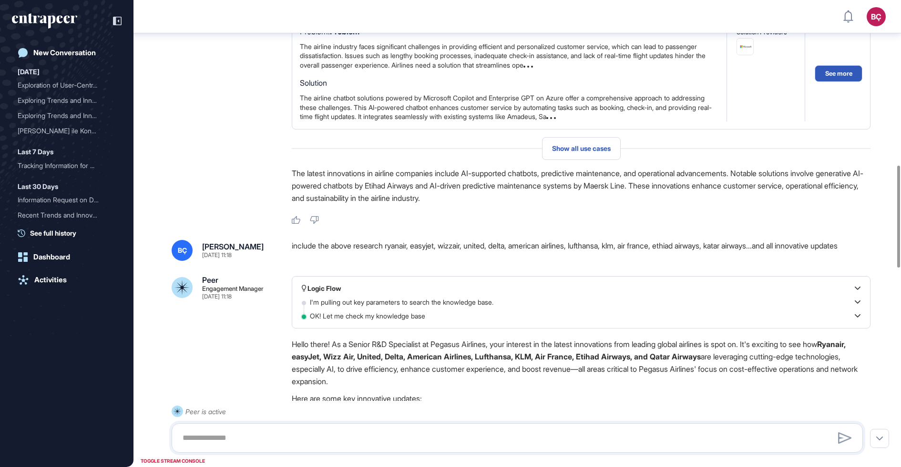
scroll to position [753, 0]
click at [391, 242] on div "include the above research ryanair, easyjet, wizzair, united, delta, american a…" at bounding box center [581, 250] width 578 height 21
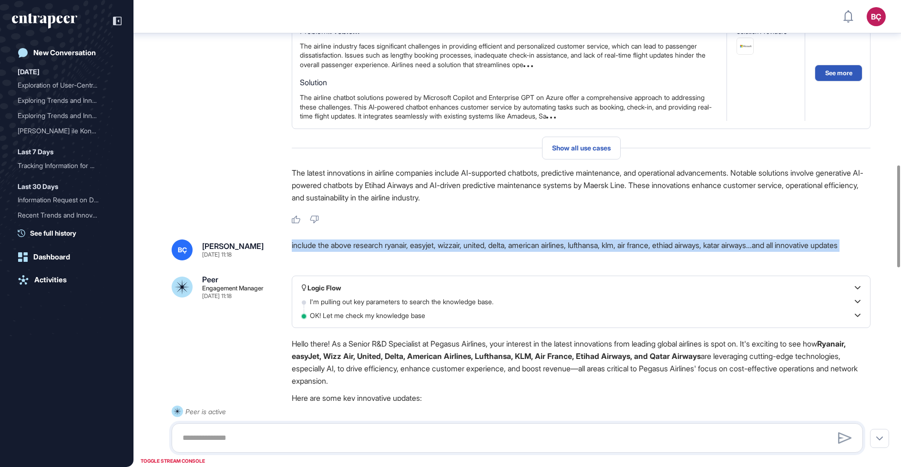
click at [388, 248] on div "include the above research ryanair, easyjet, wizzair, united, delta, american a…" at bounding box center [581, 250] width 578 height 21
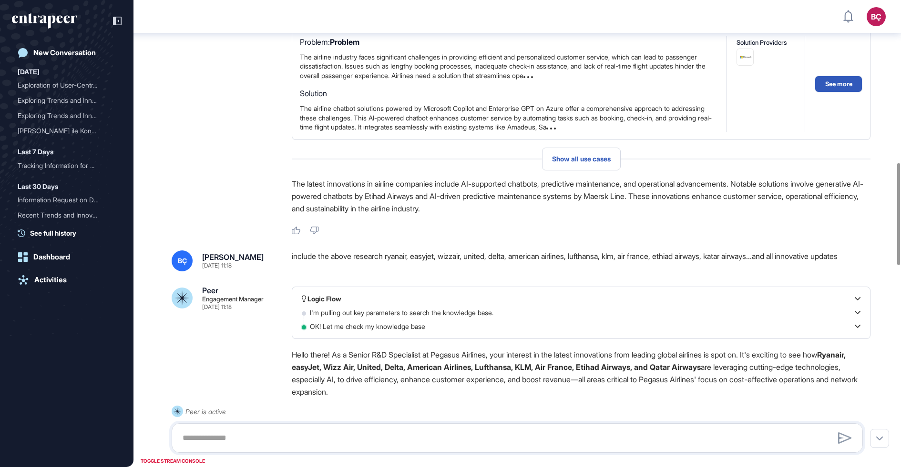
scroll to position [743, 0]
click at [363, 262] on div "include the above research ryanair, easyjet, wizzair, united, delta, american a…" at bounding box center [581, 260] width 578 height 21
click at [368, 251] on div "include the above research ryanair, easyjet, wizzair, united, delta, american a…" at bounding box center [581, 260] width 578 height 21
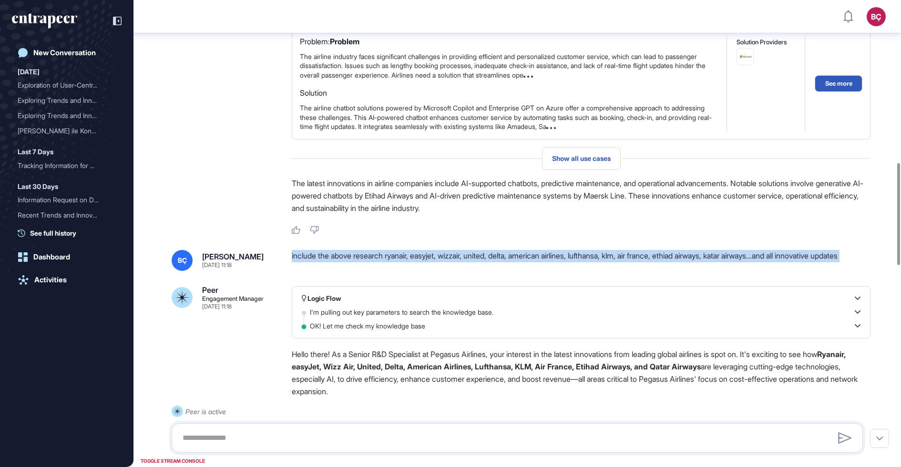
click at [368, 251] on div "include the above research ryanair, easyjet, wizzair, united, delta, american a…" at bounding box center [581, 260] width 578 height 21
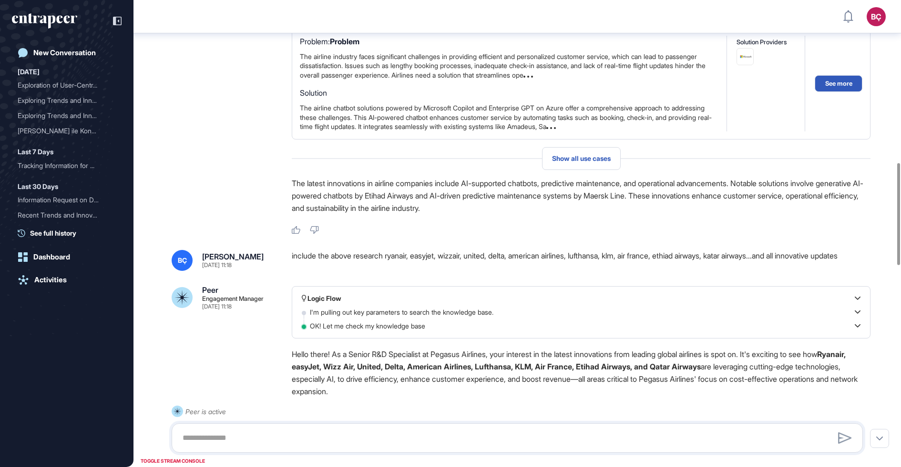
click at [365, 254] on div "include the above research ryanair, easyjet, wizzair, united, delta, american a…" at bounding box center [581, 260] width 578 height 21
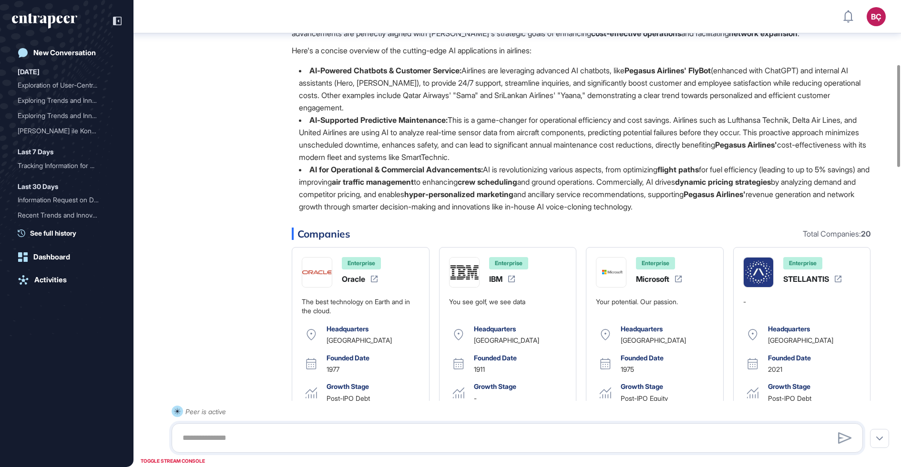
scroll to position [0, 0]
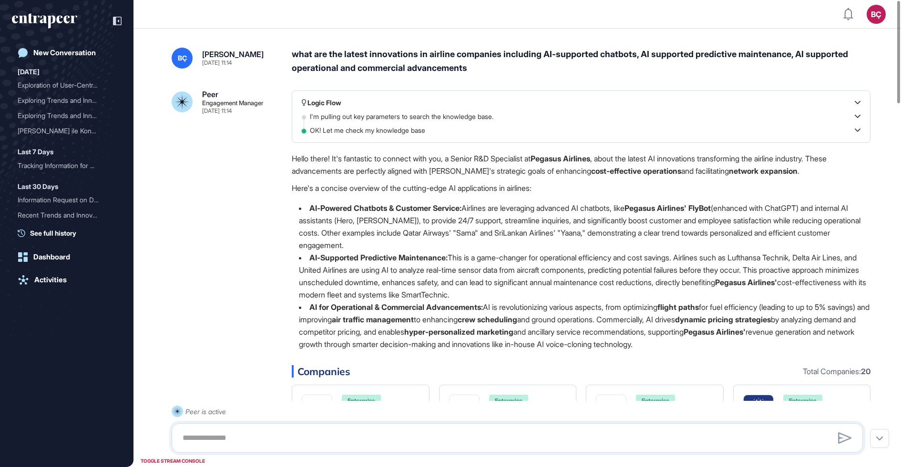
click at [380, 72] on div "what are the latest innovations in airline companies including AI-supported cha…" at bounding box center [581, 62] width 578 height 28
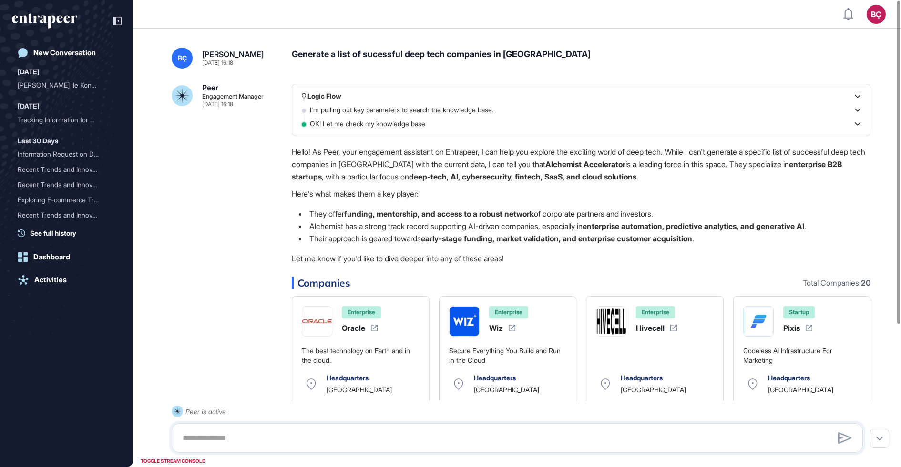
scroll to position [0, 0]
